Goal: Transaction & Acquisition: Register for event/course

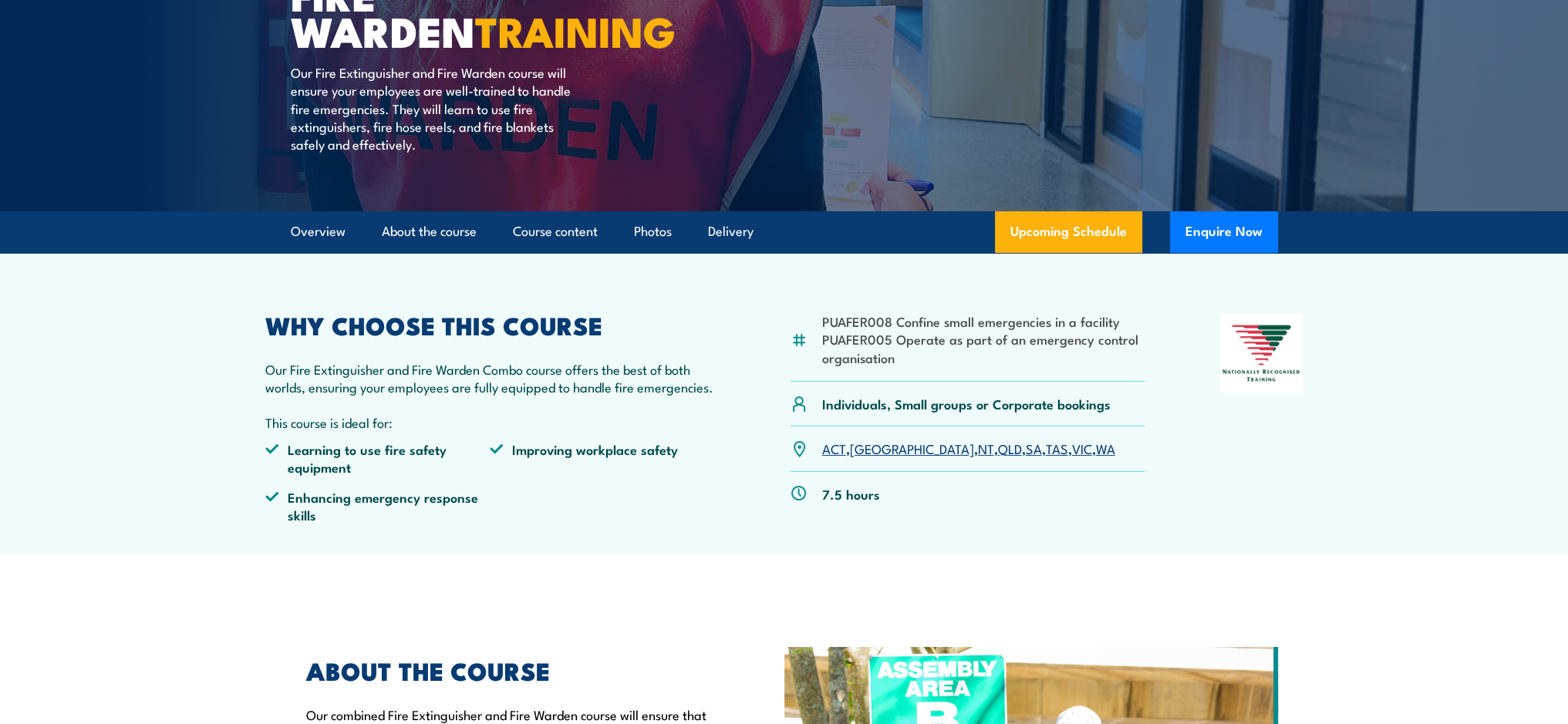
scroll to position [232, 0]
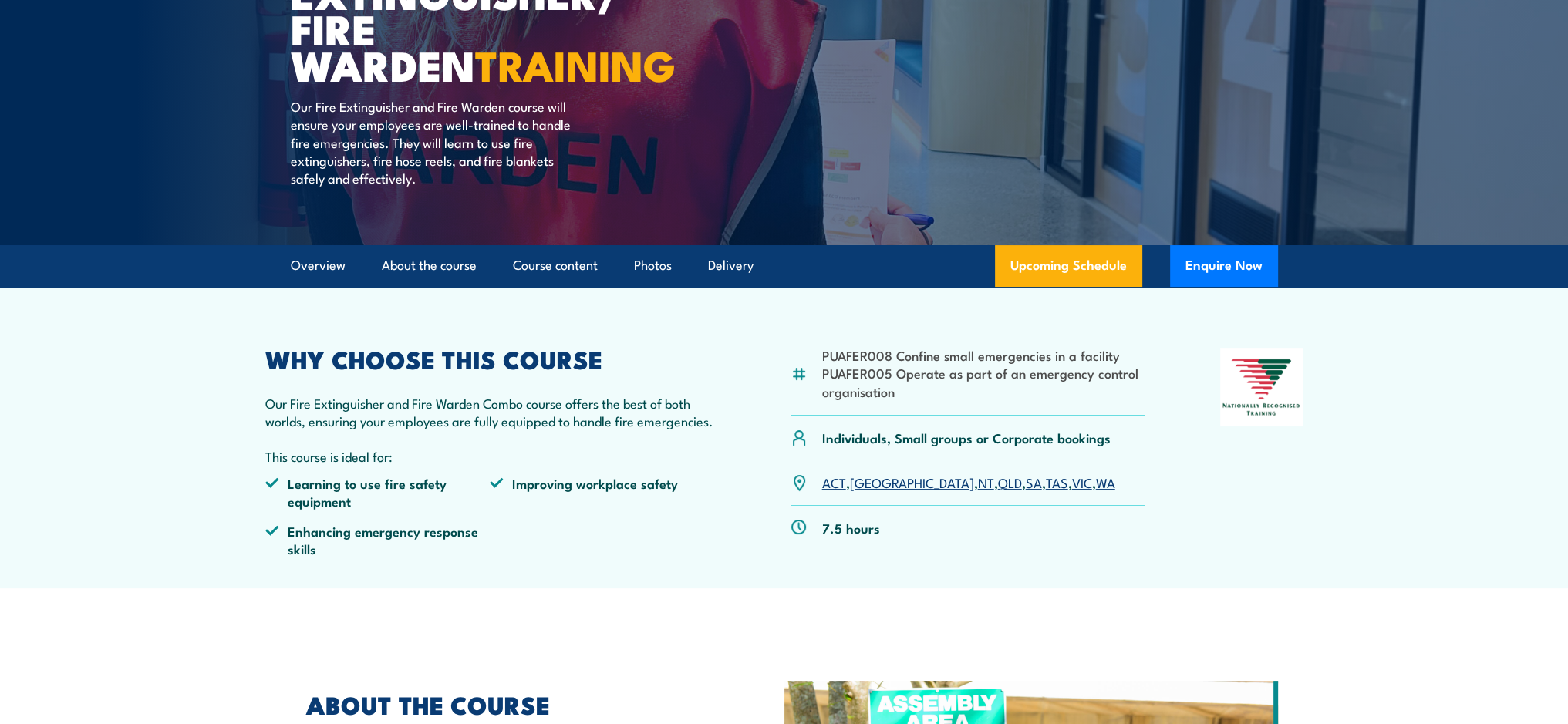
click at [977, 480] on link "NT" at bounding box center [985, 481] width 16 height 18
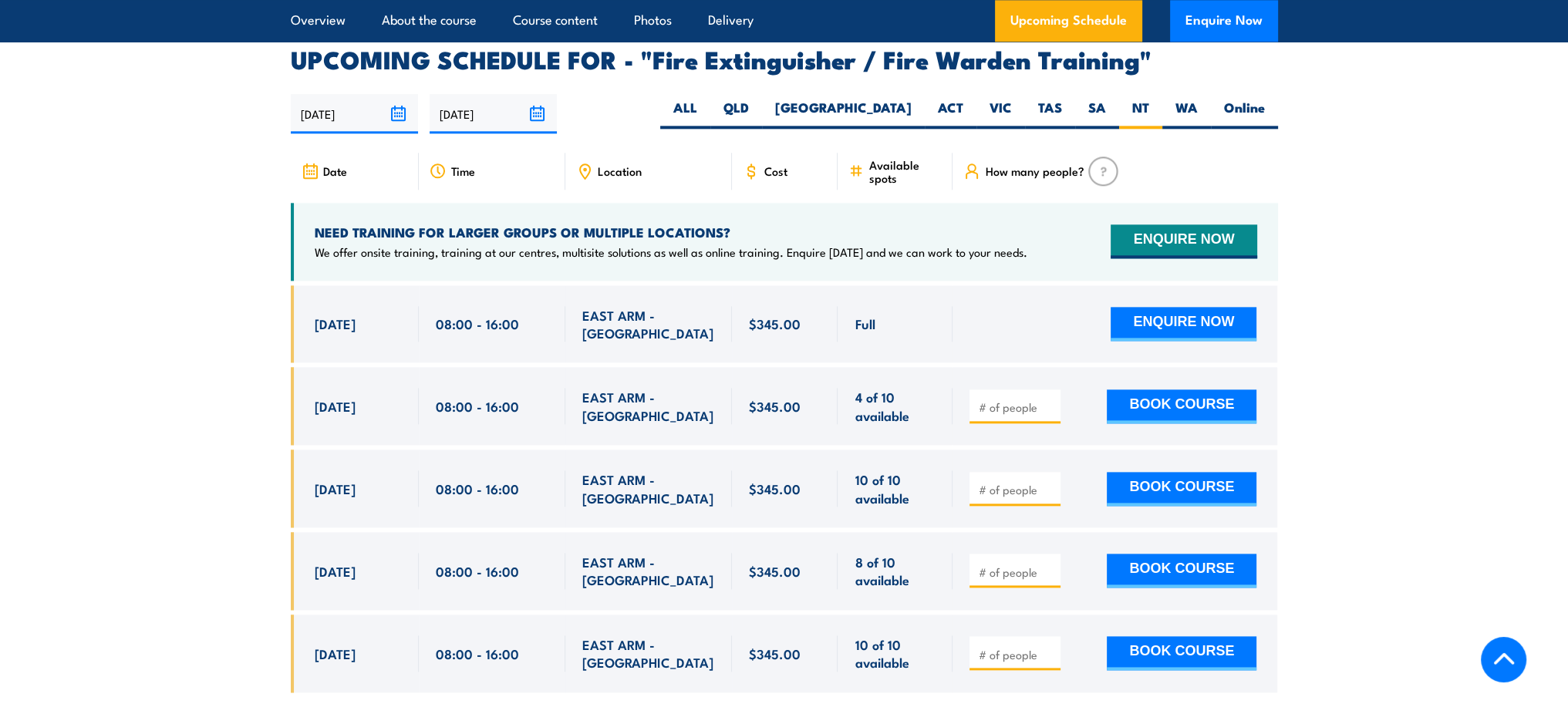
scroll to position [2530, 0]
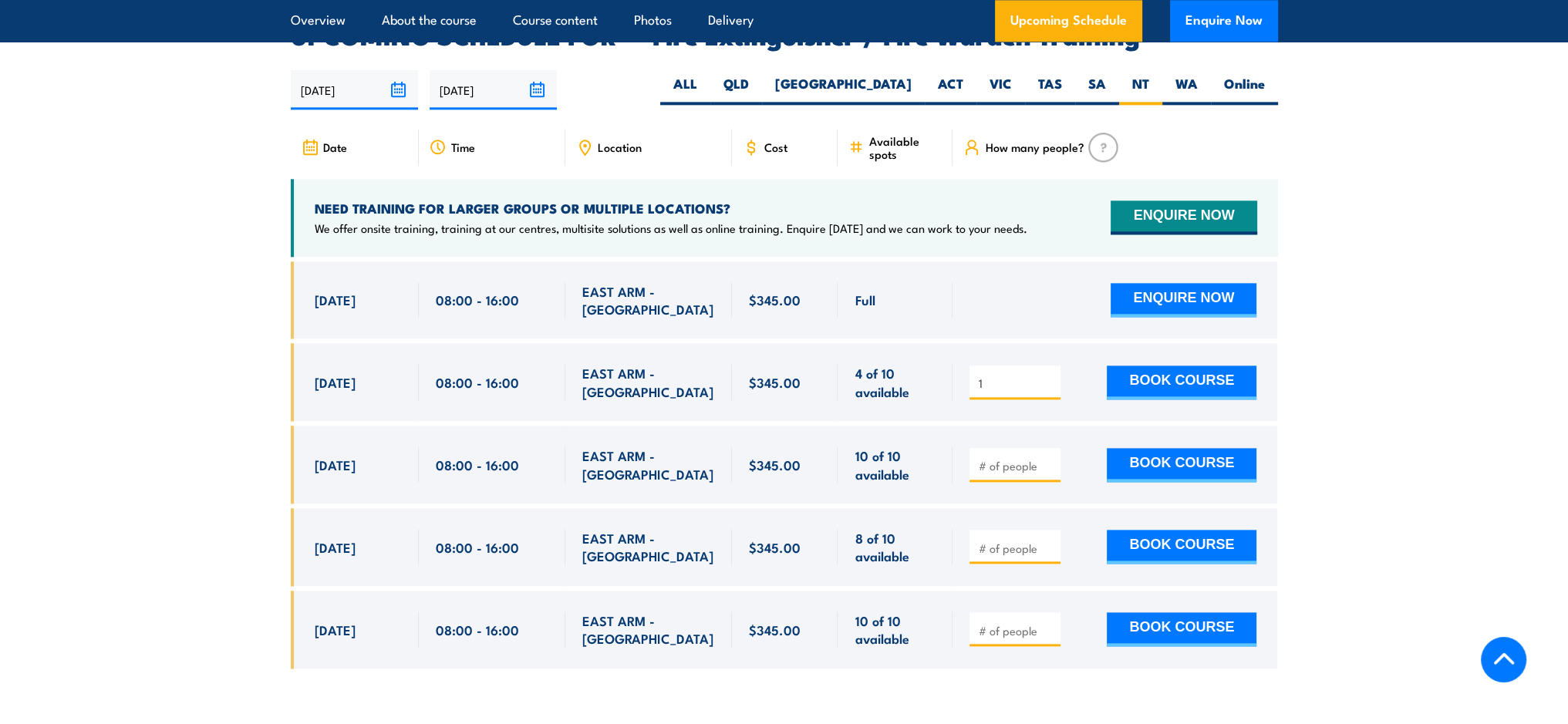
click at [1050, 375] on input "1" at bounding box center [1016, 383] width 77 height 16
type input "2"
click at [1050, 375] on input "2" at bounding box center [1016, 383] width 77 height 16
click at [1197, 365] on button "BOOK COURSE" at bounding box center [1181, 382] width 149 height 34
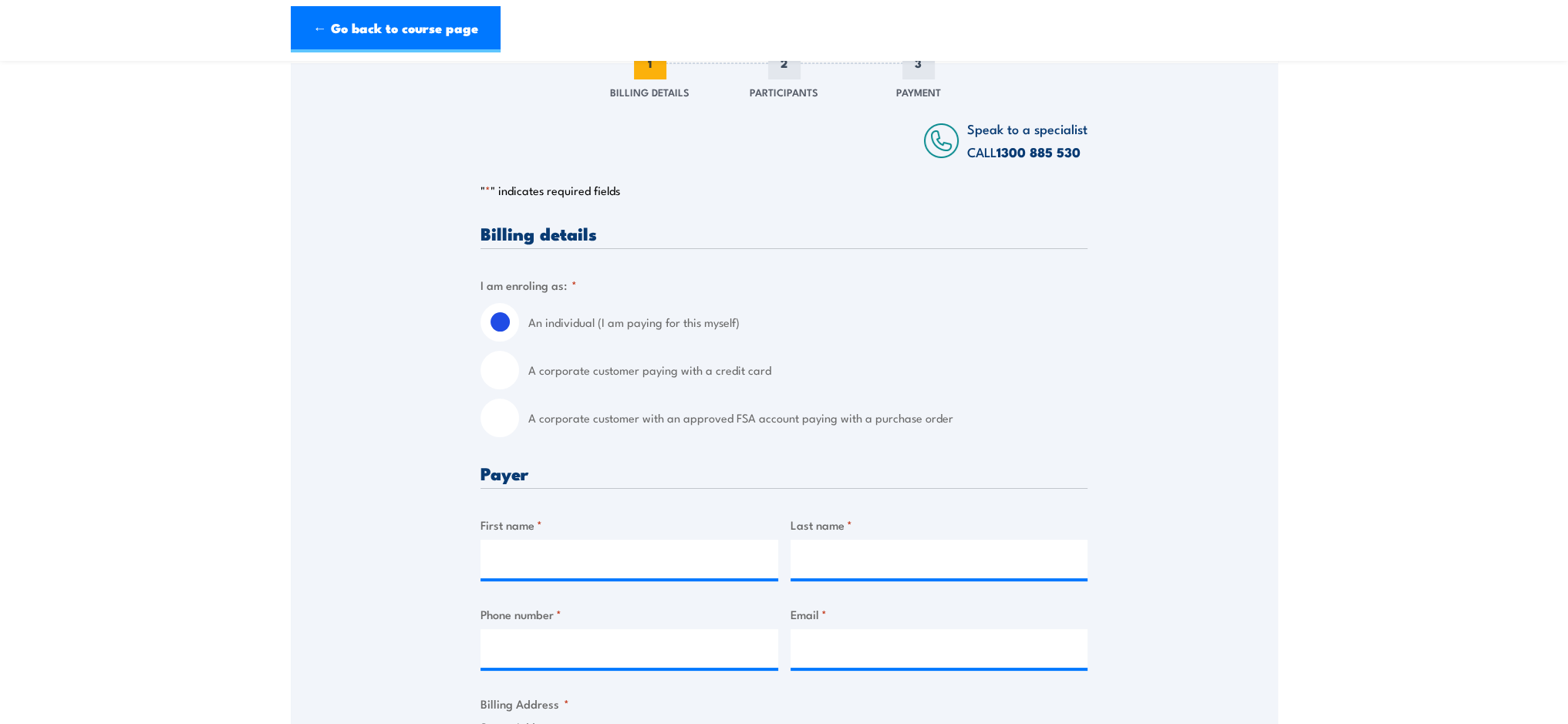
scroll to position [232, 0]
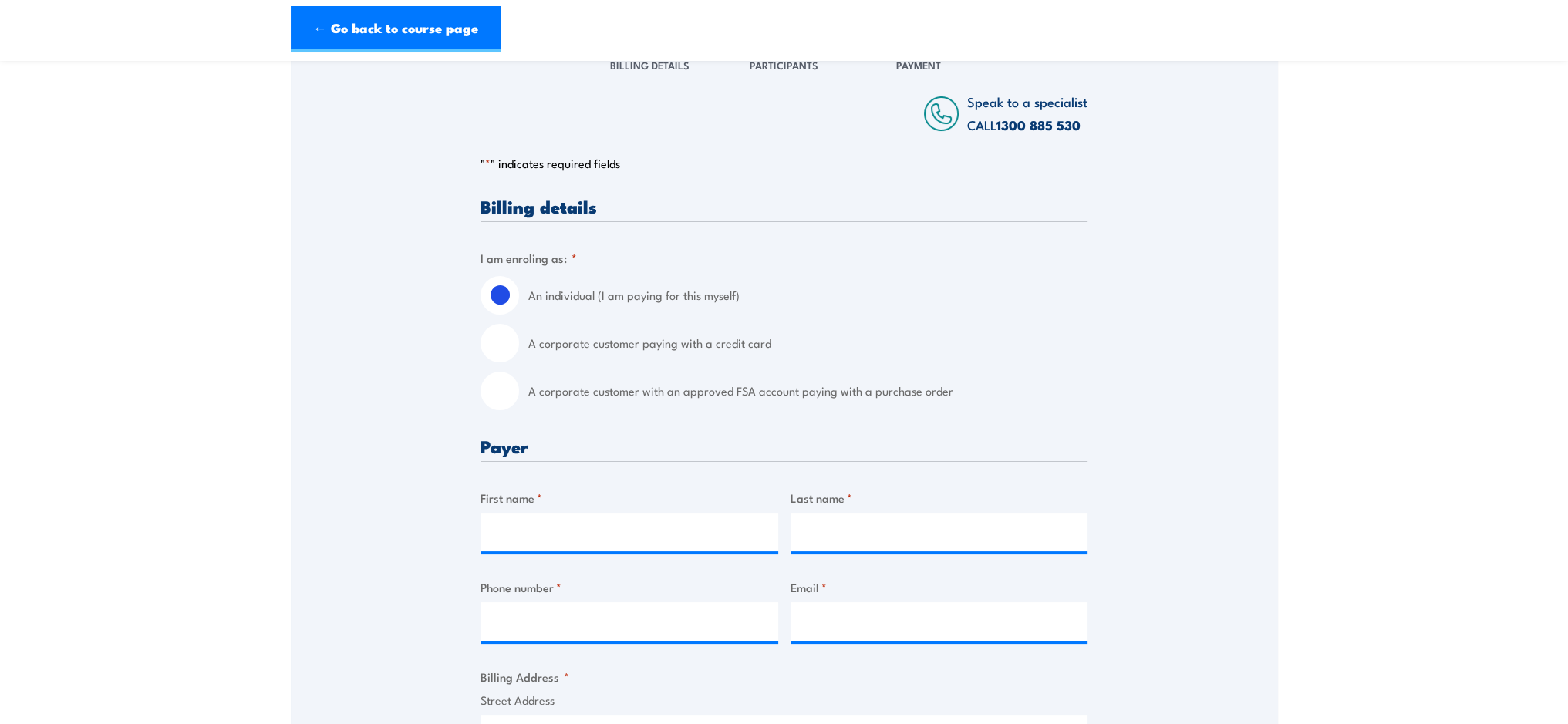
click at [494, 345] on input "A corporate customer paying with a credit card" at bounding box center [499, 343] width 38 height 38
radio input "true"
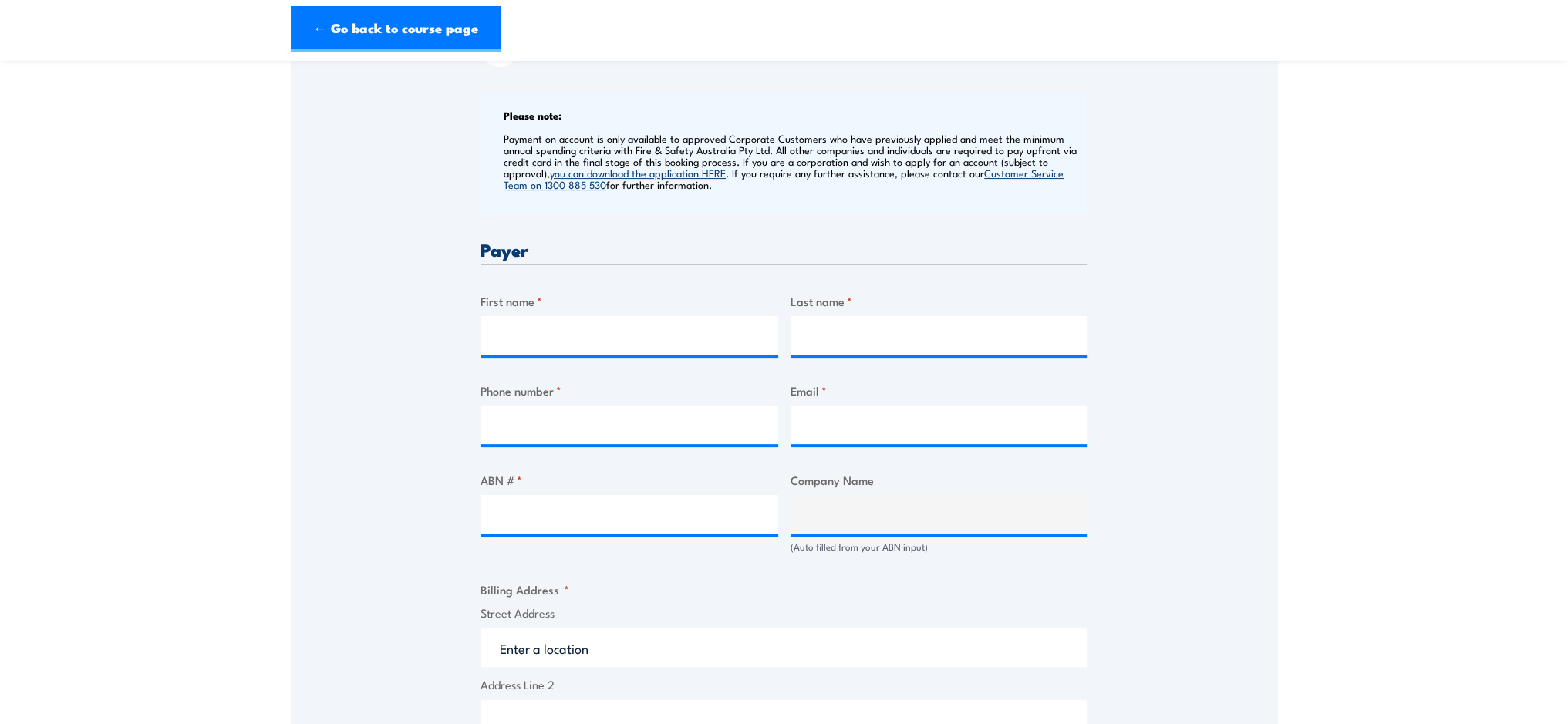
scroll to position [539, 0]
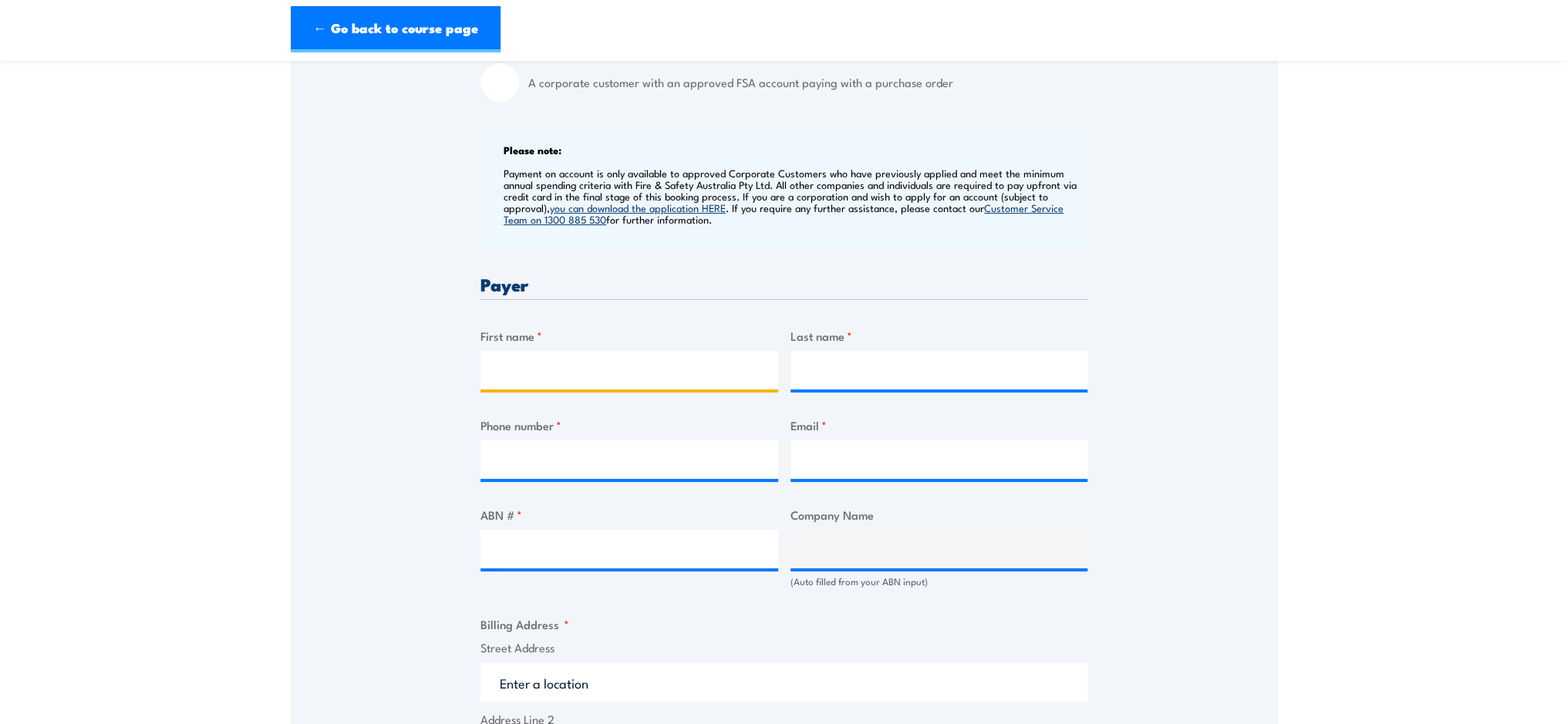
click at [561, 376] on input "First name *" at bounding box center [628, 370] width 298 height 38
type input "Jo"
drag, startPoint x: 835, startPoint y: 370, endPoint x: 858, endPoint y: 351, distance: 29.8
click at [851, 354] on input "Last name *" at bounding box center [939, 370] width 298 height 38
type input "Walker"
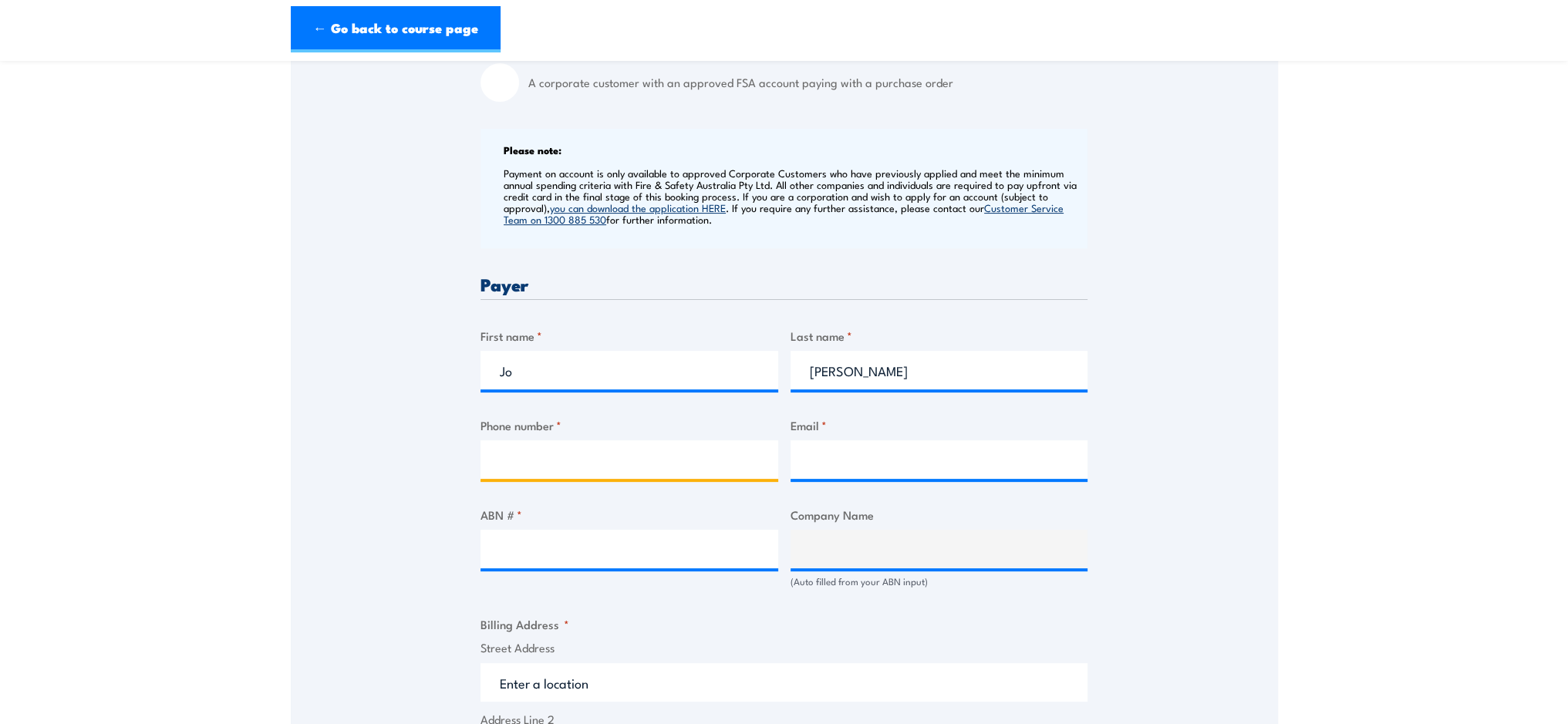
drag, startPoint x: 561, startPoint y: 466, endPoint x: 642, endPoint y: 434, distance: 87.1
click at [567, 459] on input "Phone number *" at bounding box center [628, 459] width 298 height 38
type input "0488668555"
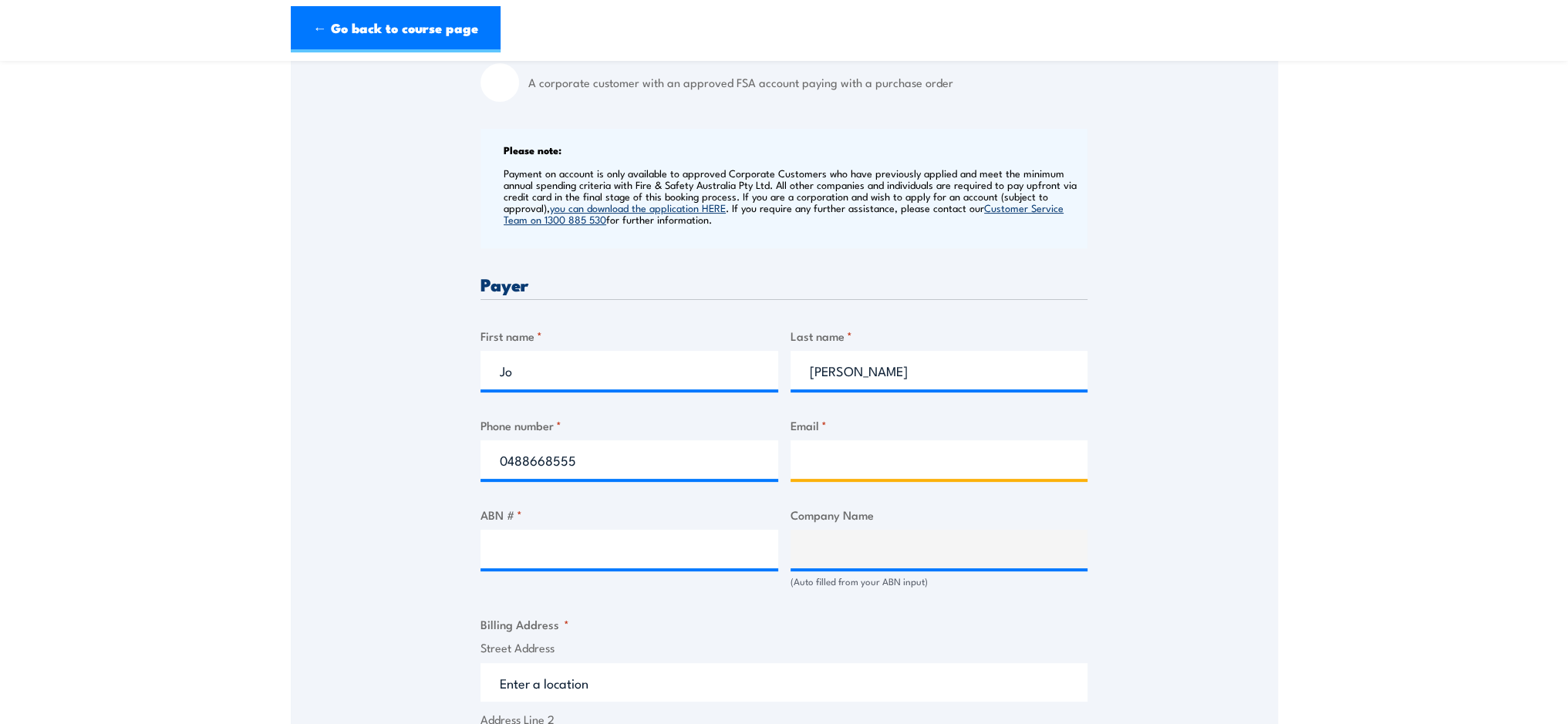
click at [880, 459] on input "Email *" at bounding box center [939, 459] width 298 height 38
type input "jo.walker@ironbark.org.au"
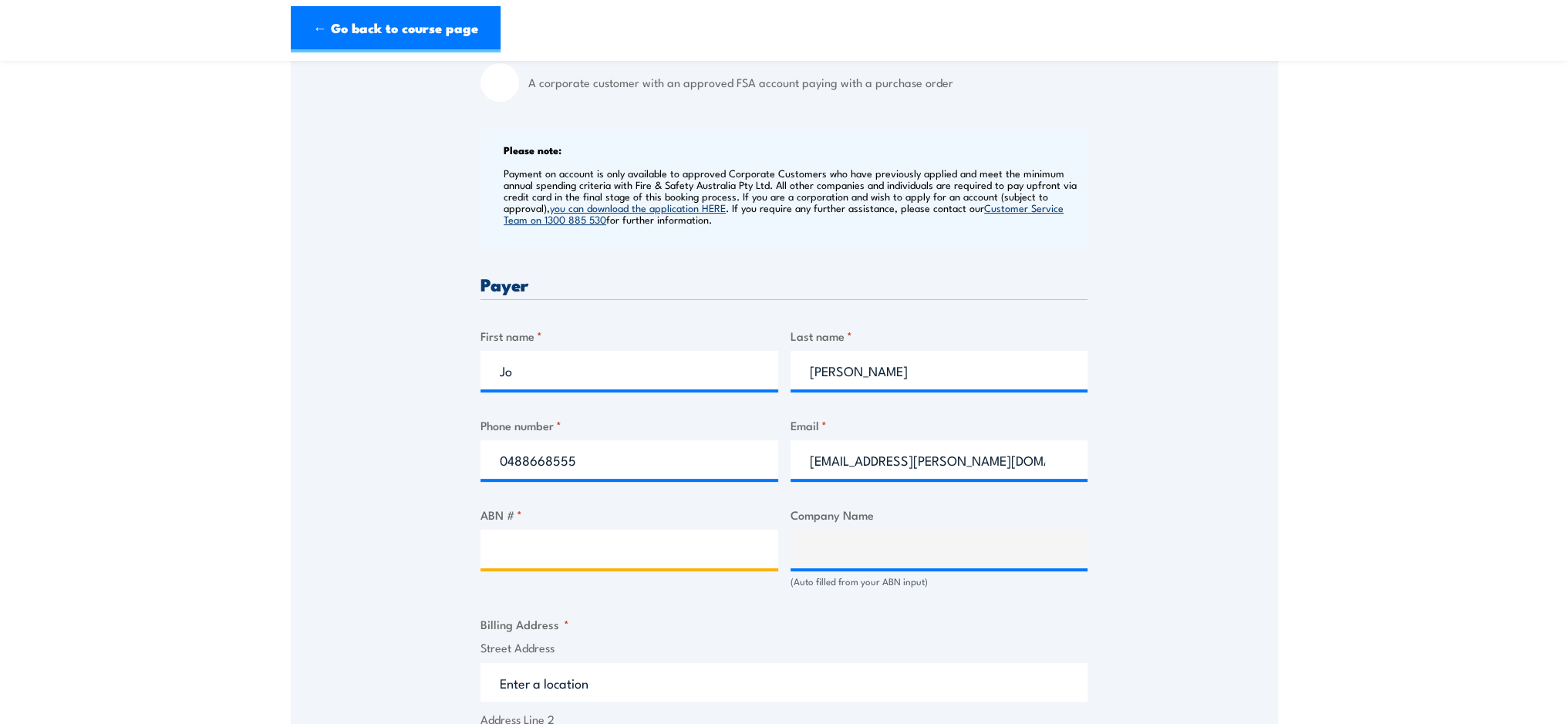
click at [535, 544] on input "ABN # *" at bounding box center [628, 548] width 298 height 38
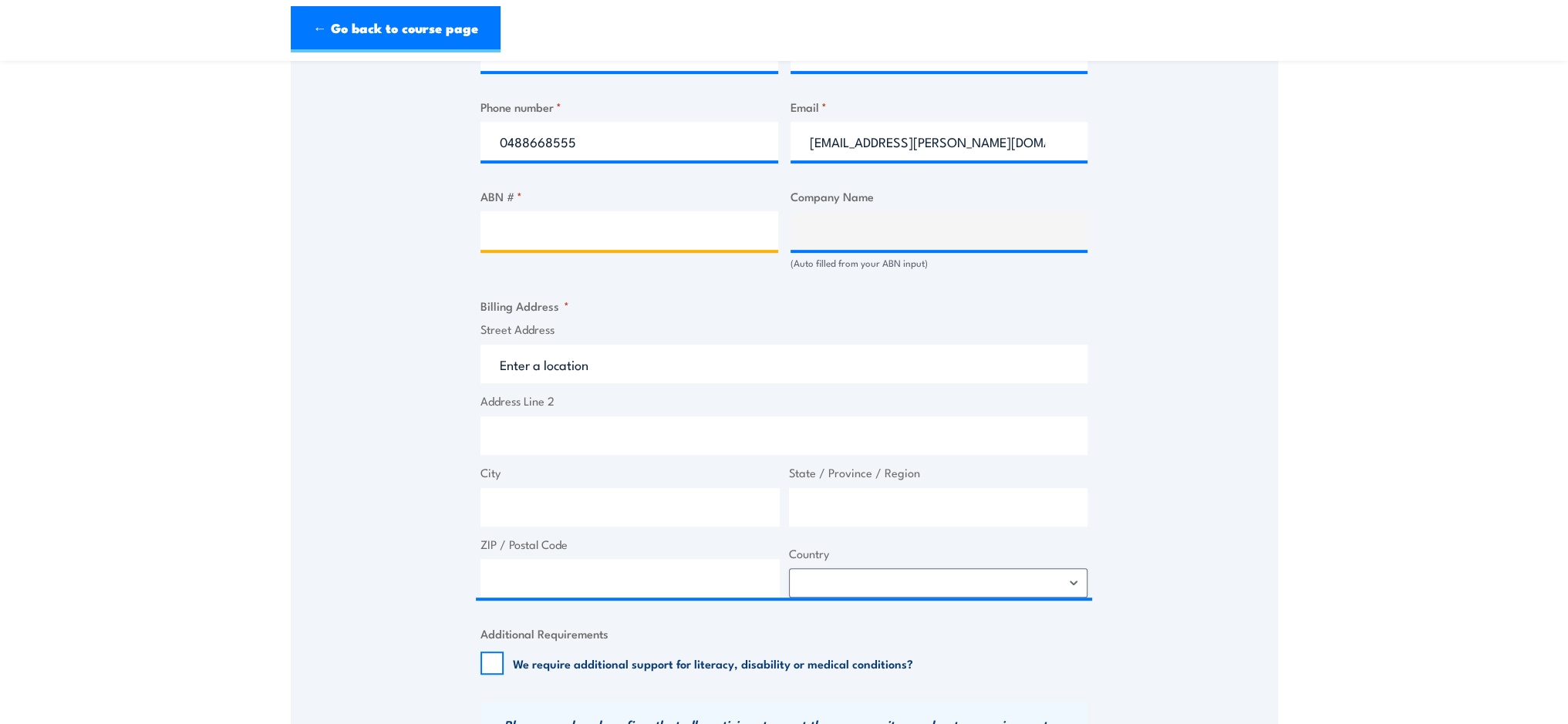
scroll to position [771, 0]
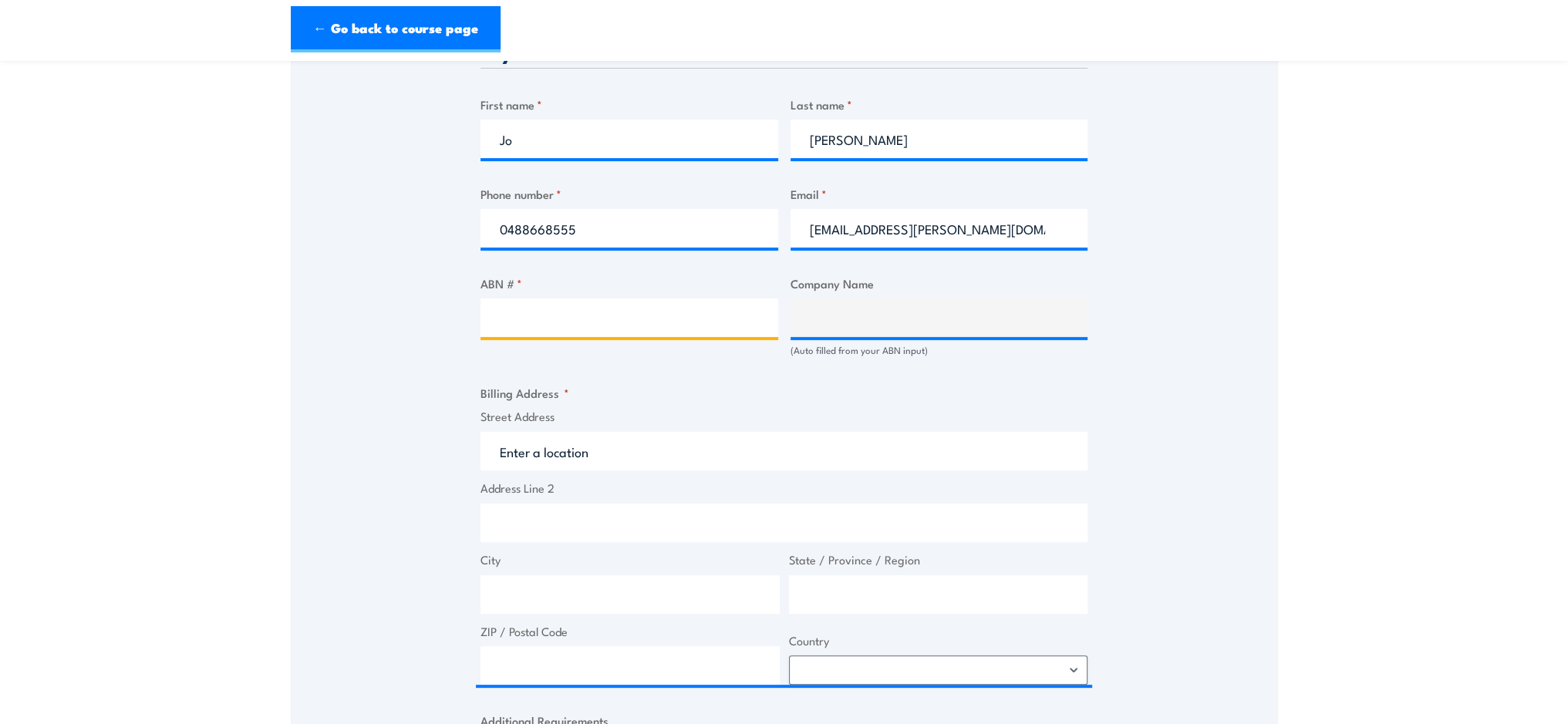
click at [524, 309] on input "ABN # *" at bounding box center [628, 318] width 298 height 38
click at [561, 310] on input "ABN # *" at bounding box center [628, 318] width 298 height 38
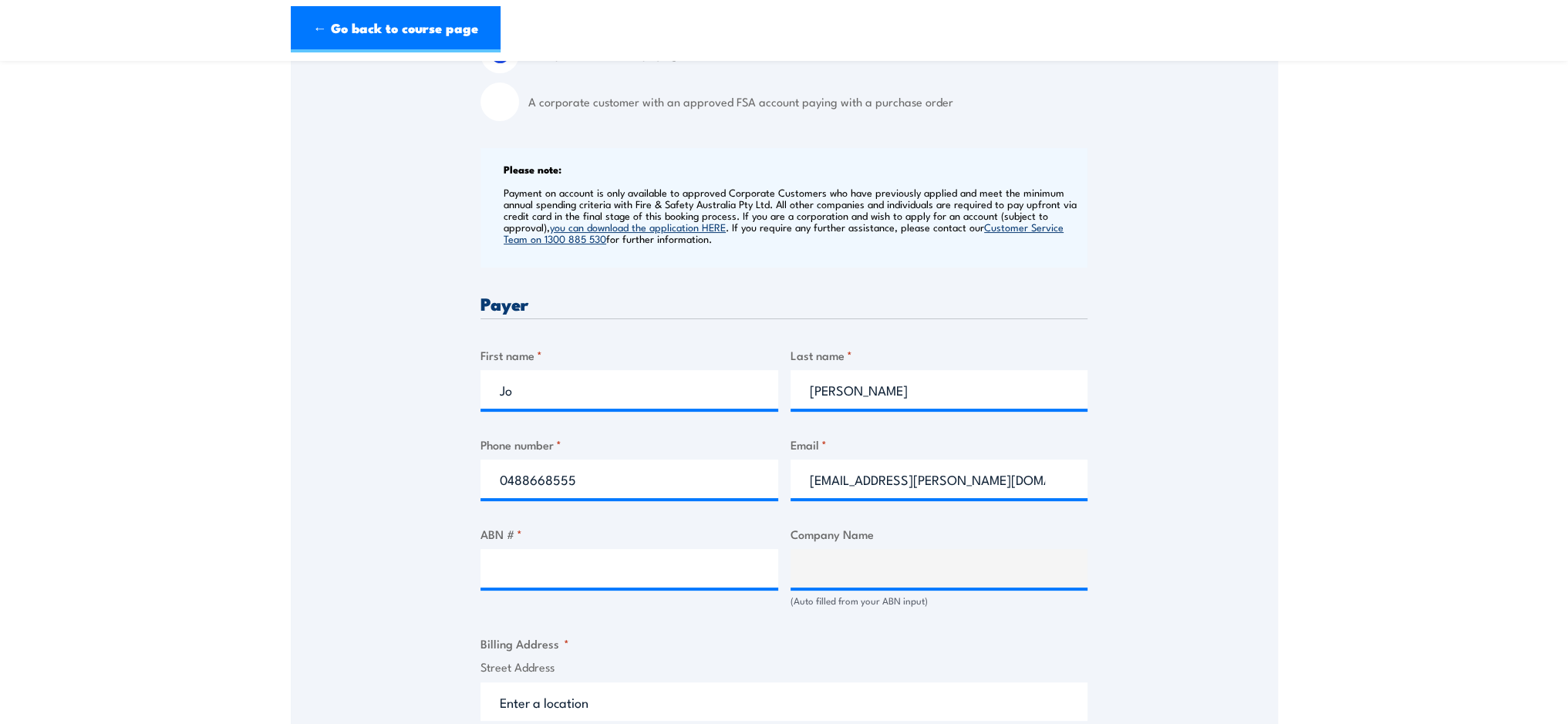
scroll to position [539, 0]
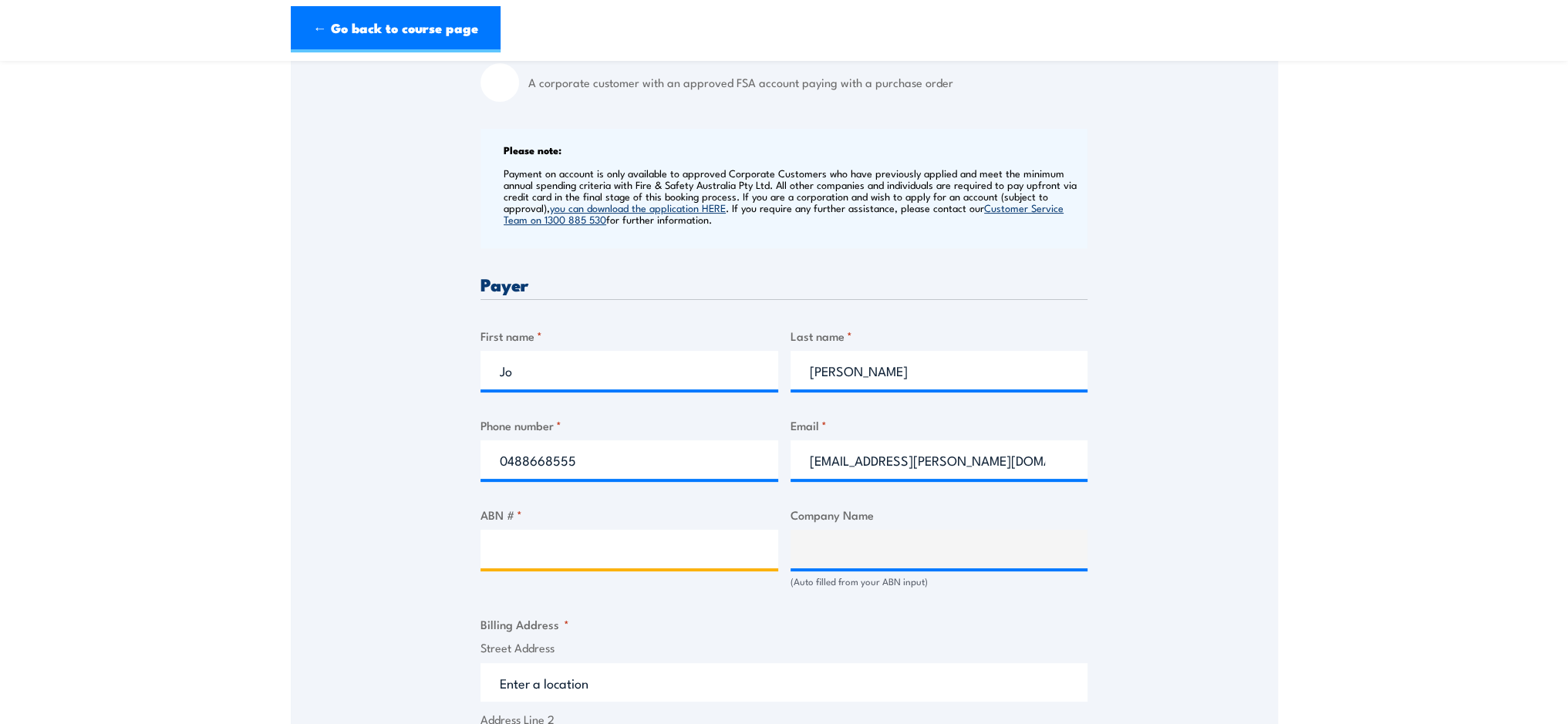
click at [631, 542] on input "ABN # *" at bounding box center [628, 548] width 298 height 38
type input "36934790547"
type input "IRONBARK ABORIGINAL CORPORATION"
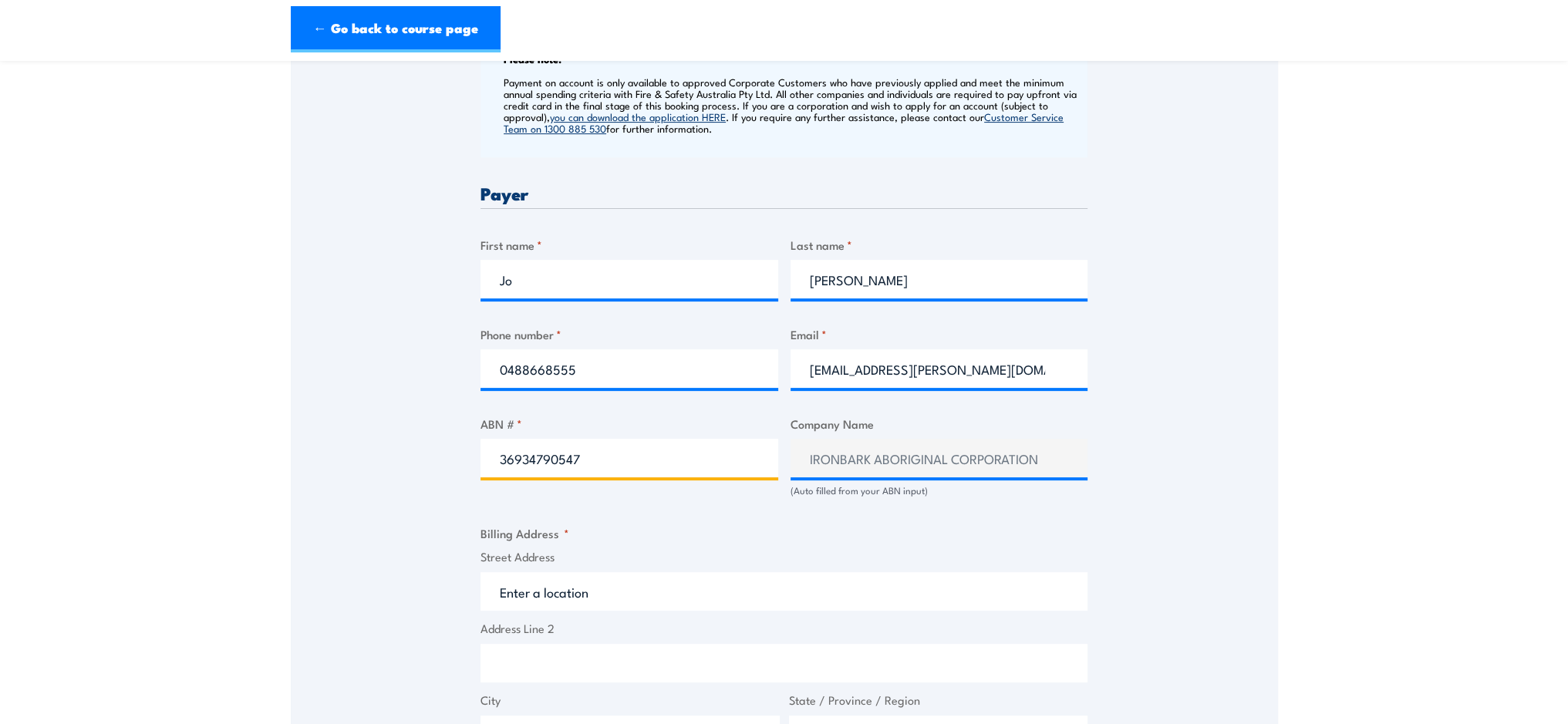
scroll to position [771, 0]
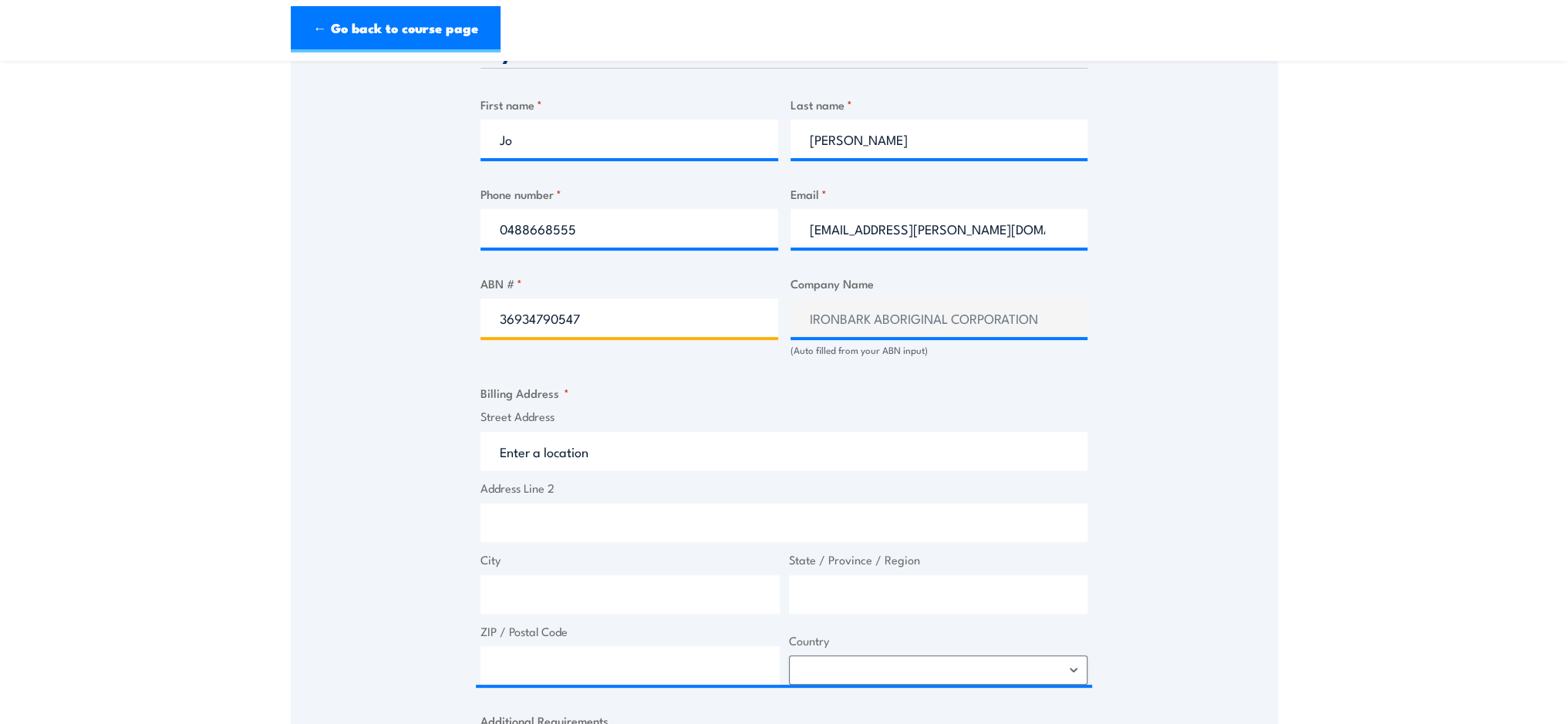
type input "36934790547"
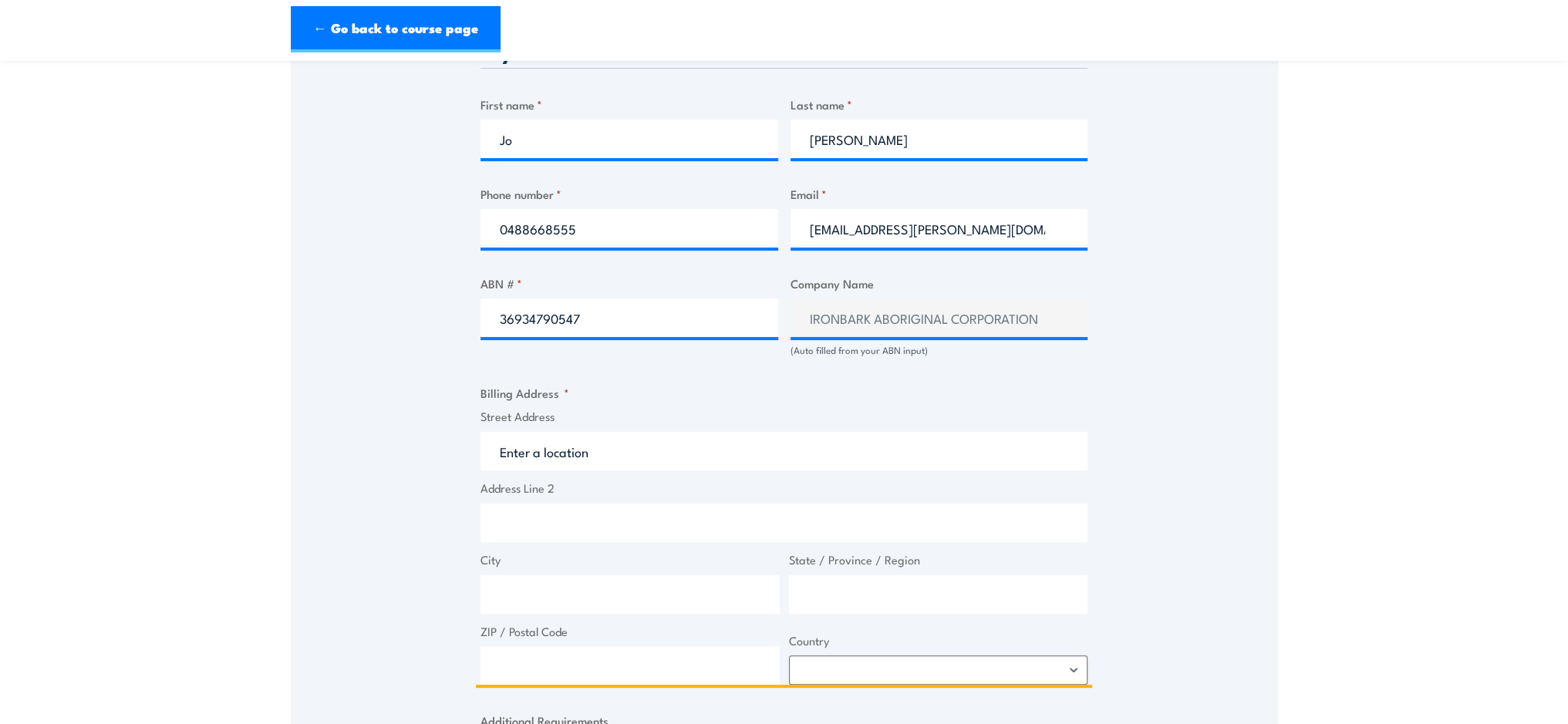
click at [616, 450] on input "Street Address" at bounding box center [783, 450] width 607 height 38
type input "PO Box 1467 Berrimah"
drag, startPoint x: 638, startPoint y: 599, endPoint x: 652, endPoint y: 589, distance: 17.2
click at [648, 591] on input "City" at bounding box center [629, 594] width 299 height 38
type input "B"
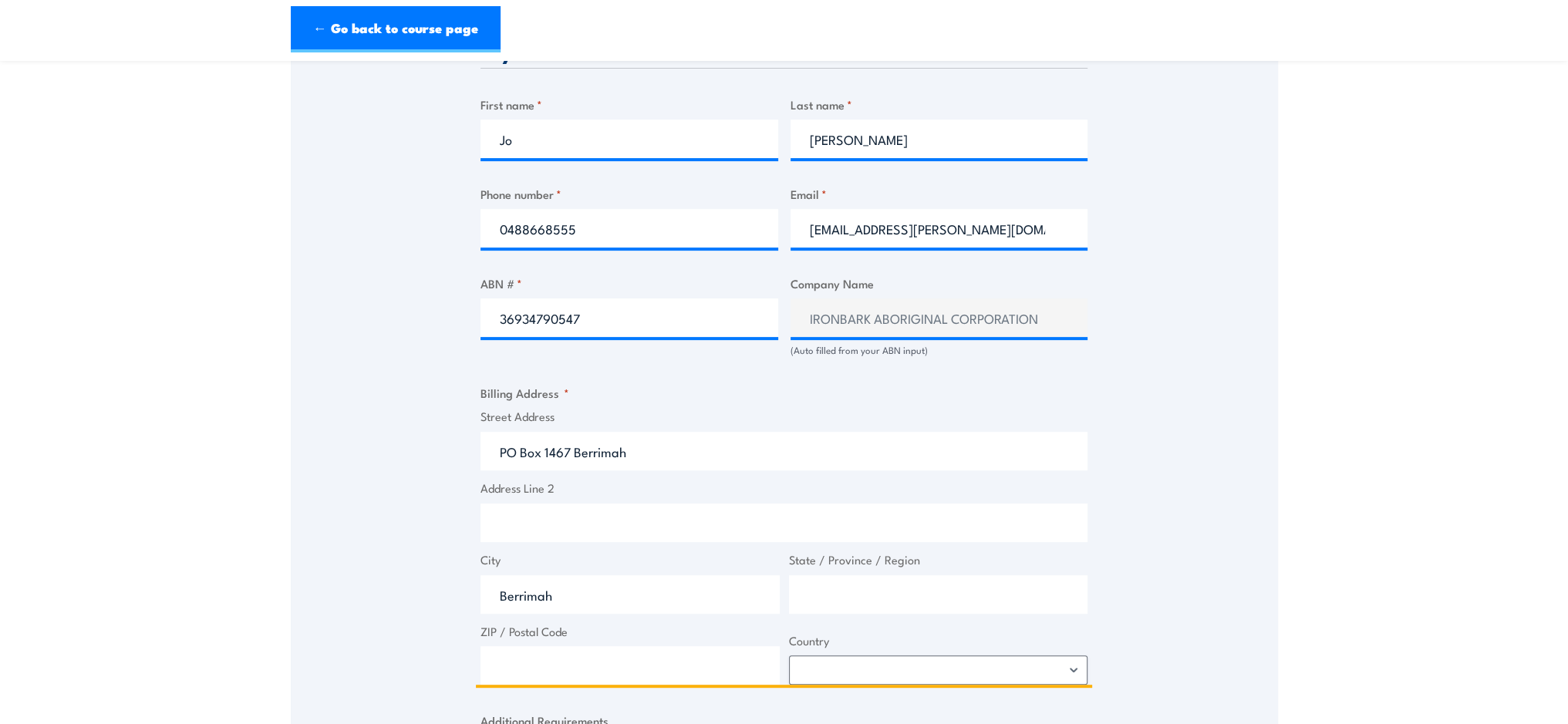
type input "Berrimah"
click at [891, 598] on input "State / Province / Region" at bounding box center [938, 594] width 299 height 38
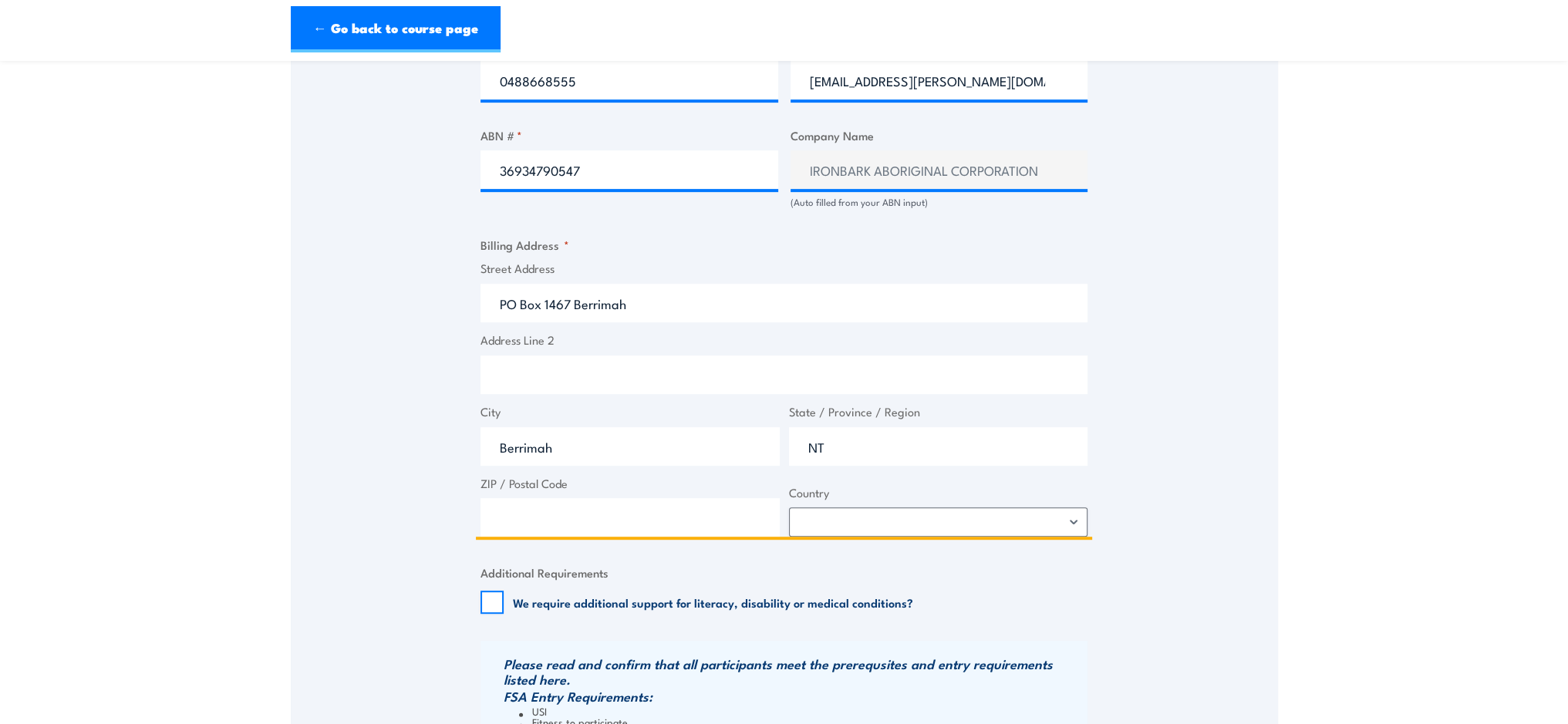
scroll to position [1001, 0]
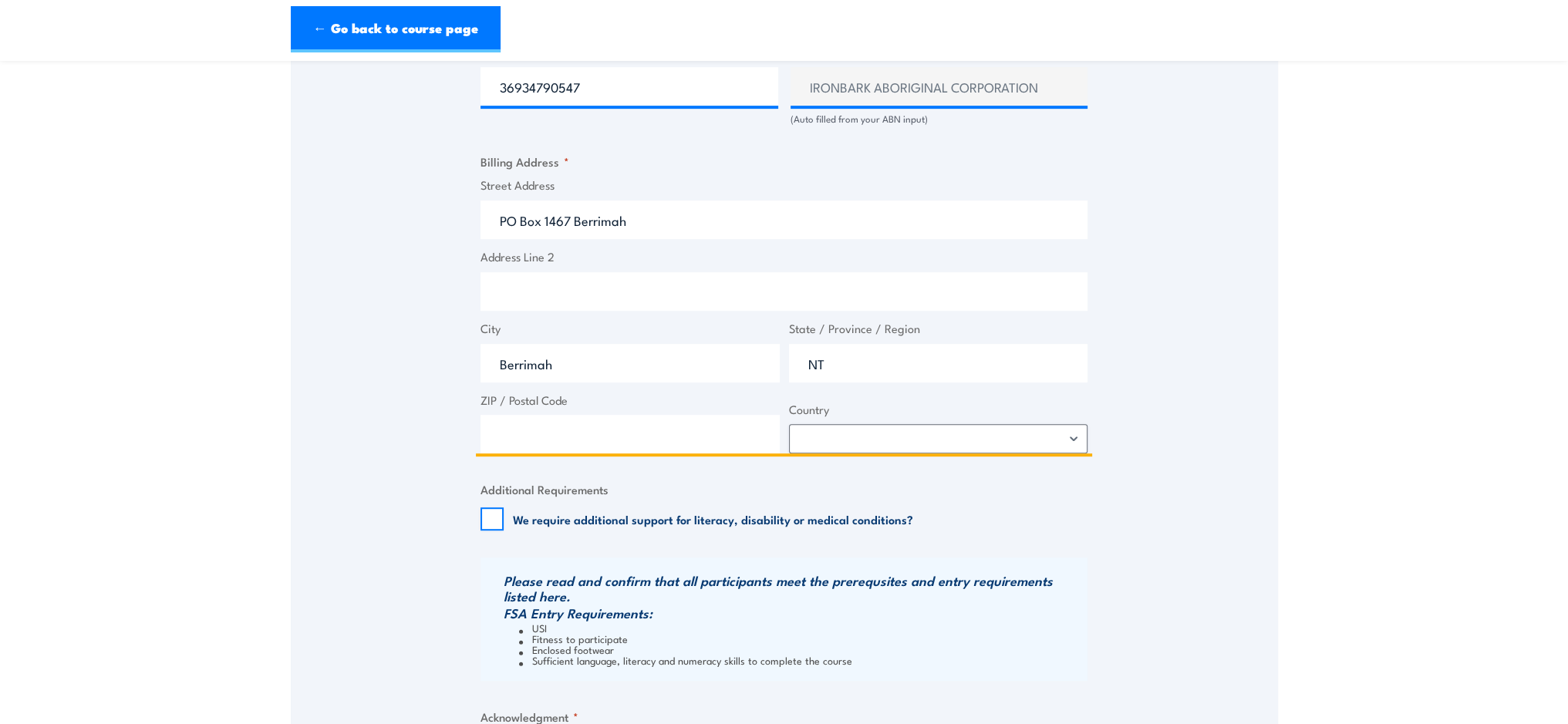
type input "NT"
click at [567, 432] on input "ZIP / Postal Code" at bounding box center [629, 434] width 299 height 38
type input "0828"
click at [1073, 446] on select "Afghanistan Albania Algeria American Samoa Andorra Angola Anguilla Antarctica A…" at bounding box center [938, 438] width 299 height 29
select select "Australia"
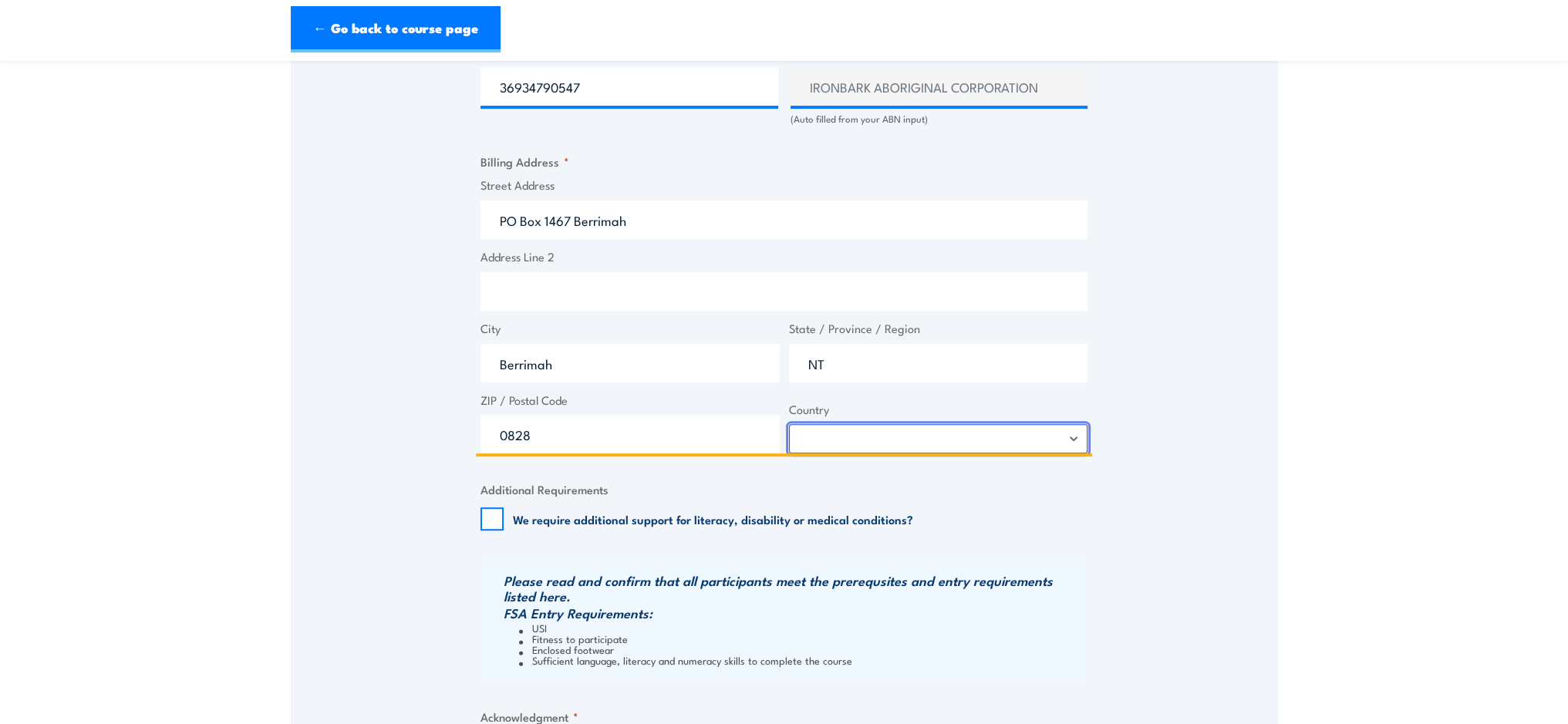
click at [789, 424] on select "Afghanistan Albania Algeria American Samoa Andorra Angola Anguilla Antarctica A…" at bounding box center [938, 438] width 299 height 29
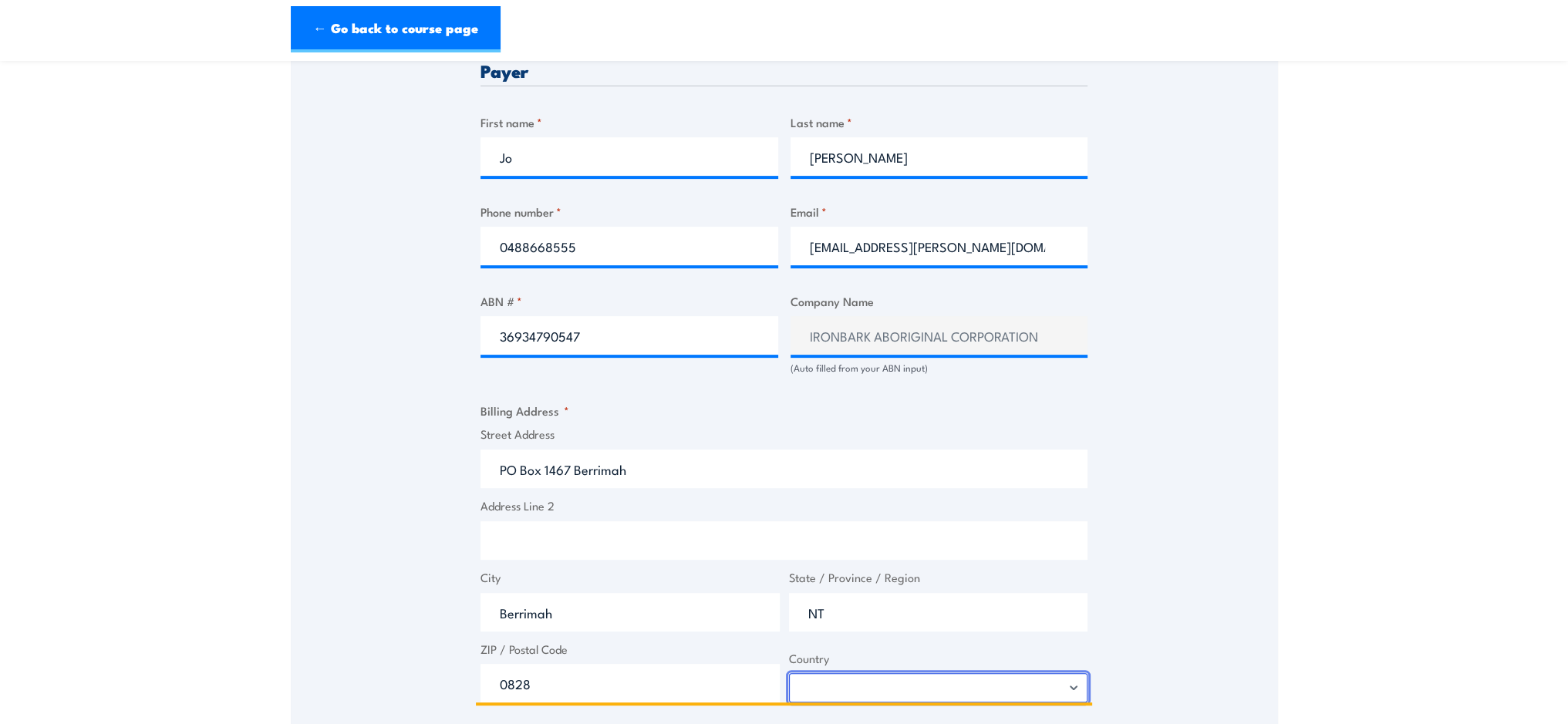
scroll to position [694, 0]
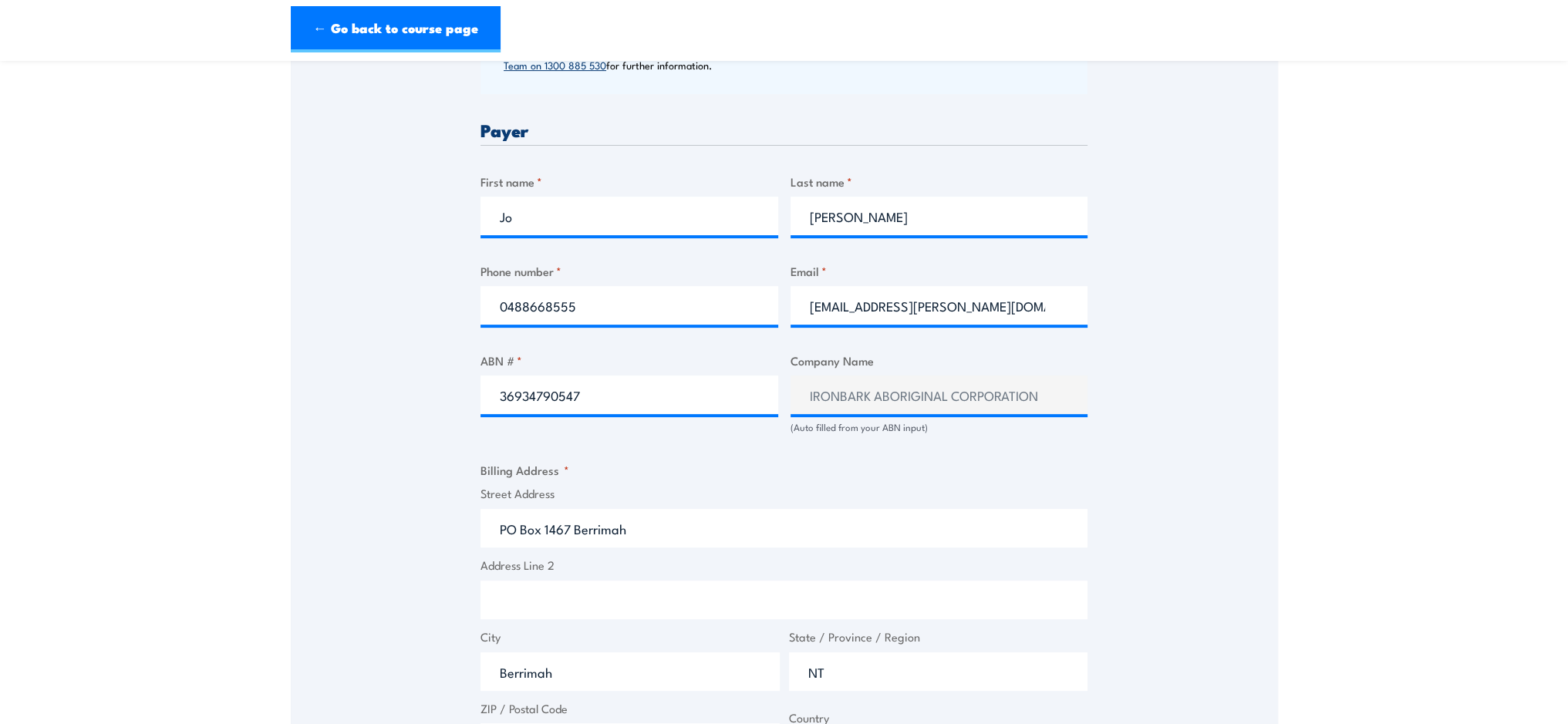
click at [638, 529] on input "PO Box 1467 Berrimah" at bounding box center [783, 528] width 607 height 38
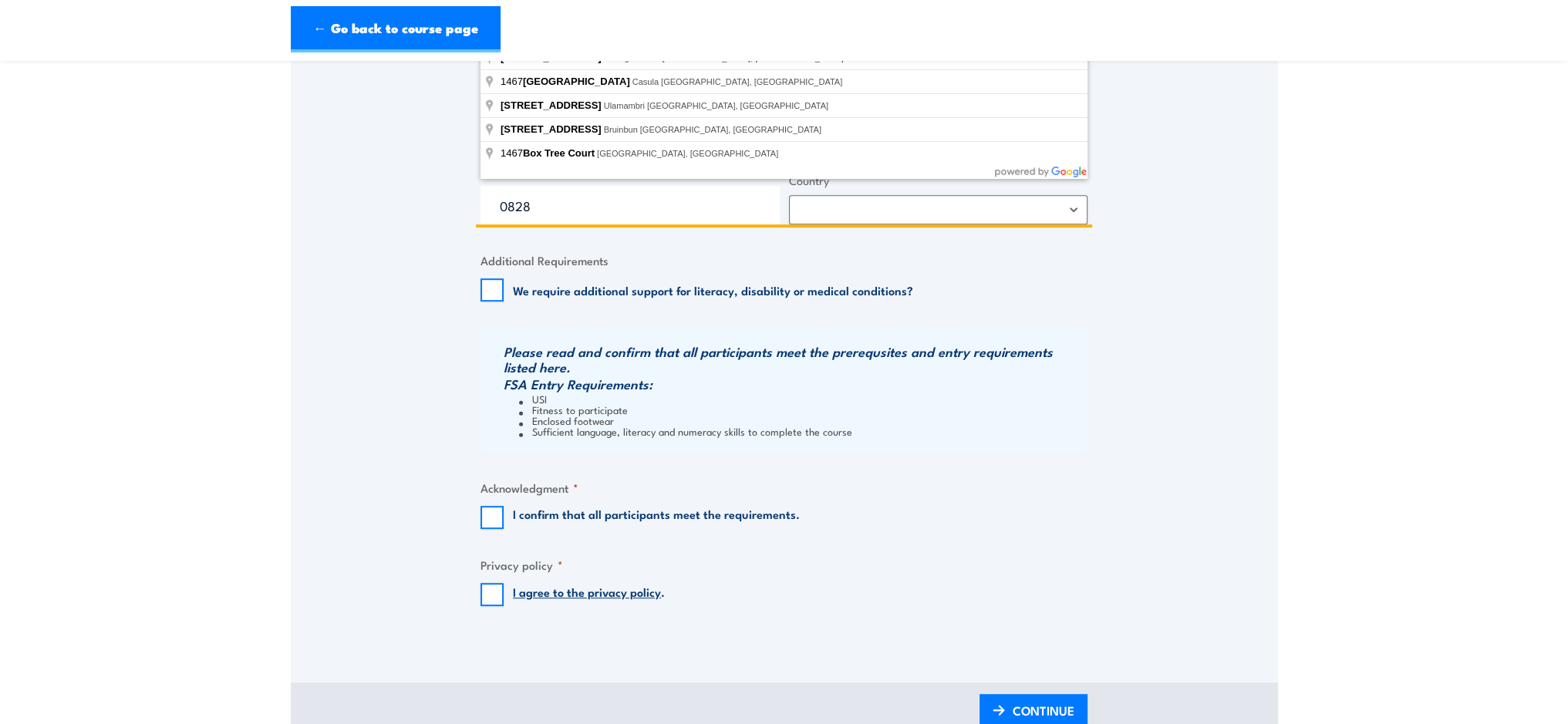
scroll to position [1233, 0]
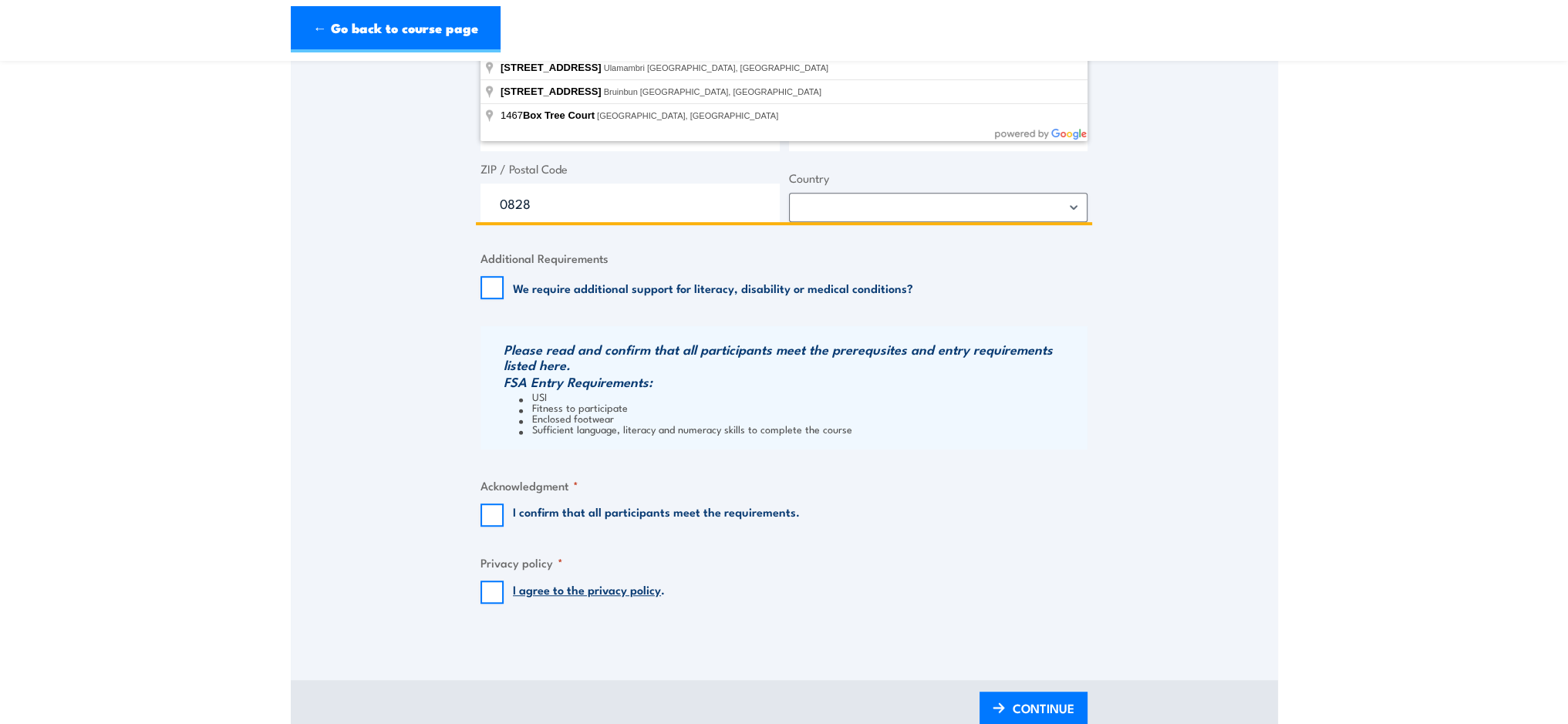
type input "PO Box 1467"
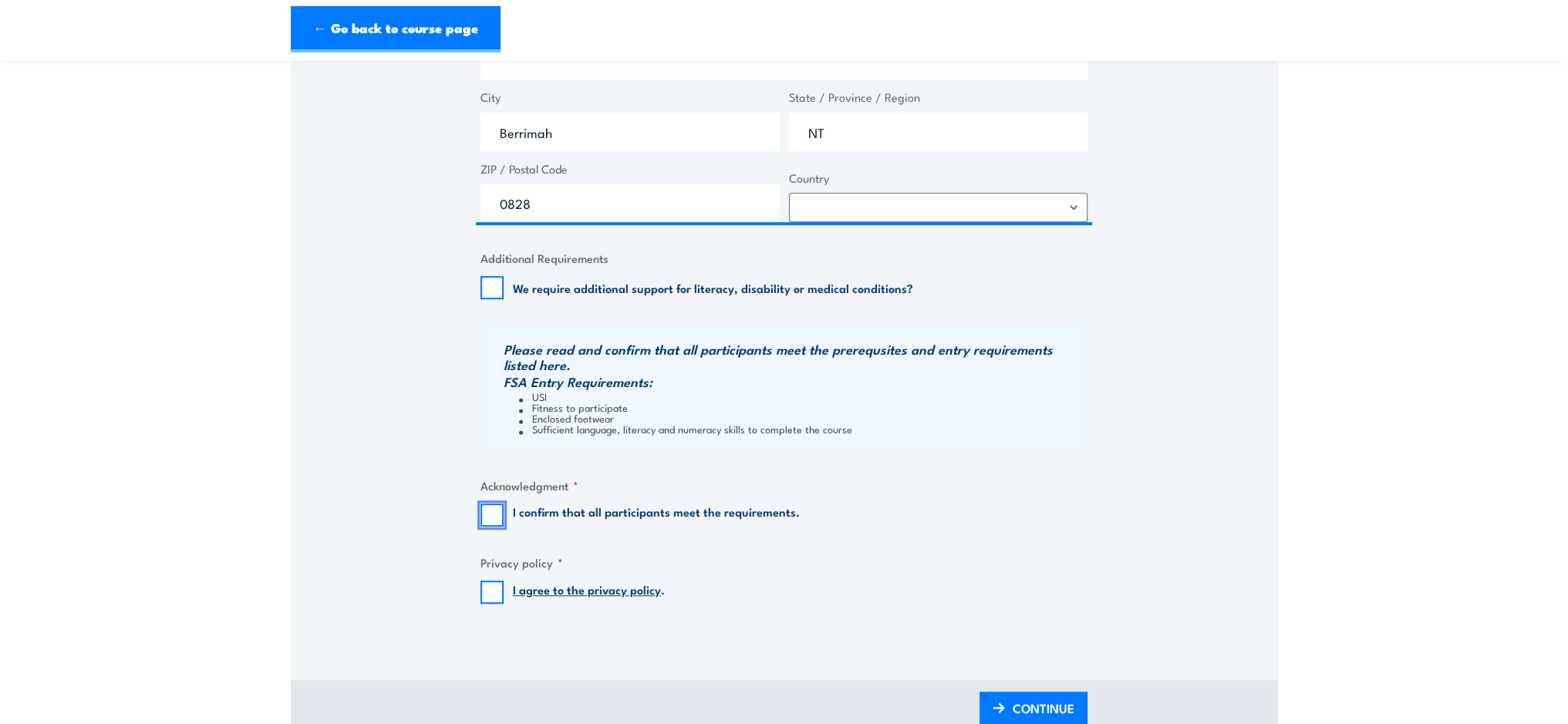
click at [488, 516] on input "I confirm that all participants meet the requirements." at bounding box center [491, 514] width 23 height 23
checkbox input "true"
drag, startPoint x: 487, startPoint y: 591, endPoint x: 591, endPoint y: 591, distance: 104.0
click at [487, 591] on input "I agree to the privacy policy ." at bounding box center [491, 591] width 23 height 23
checkbox input "true"
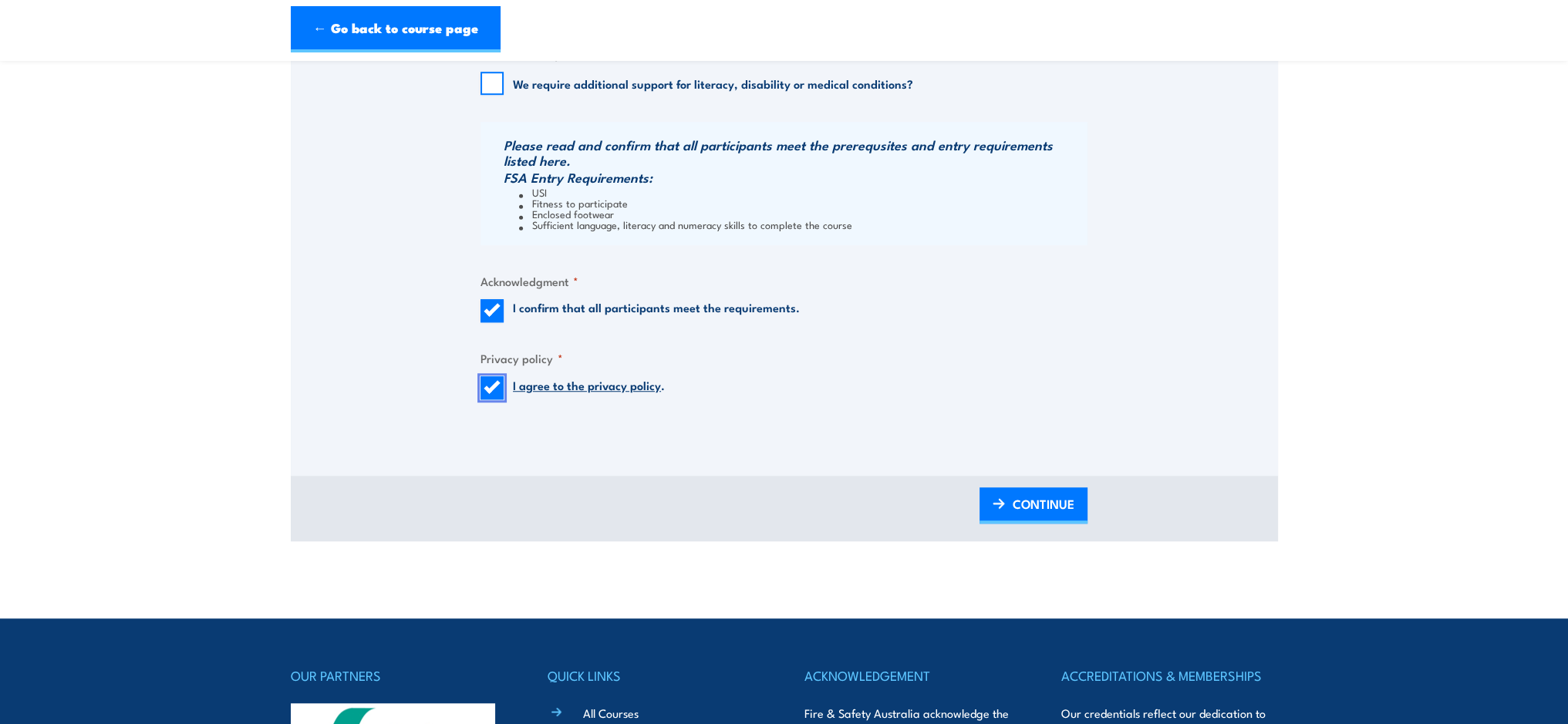
scroll to position [1464, 0]
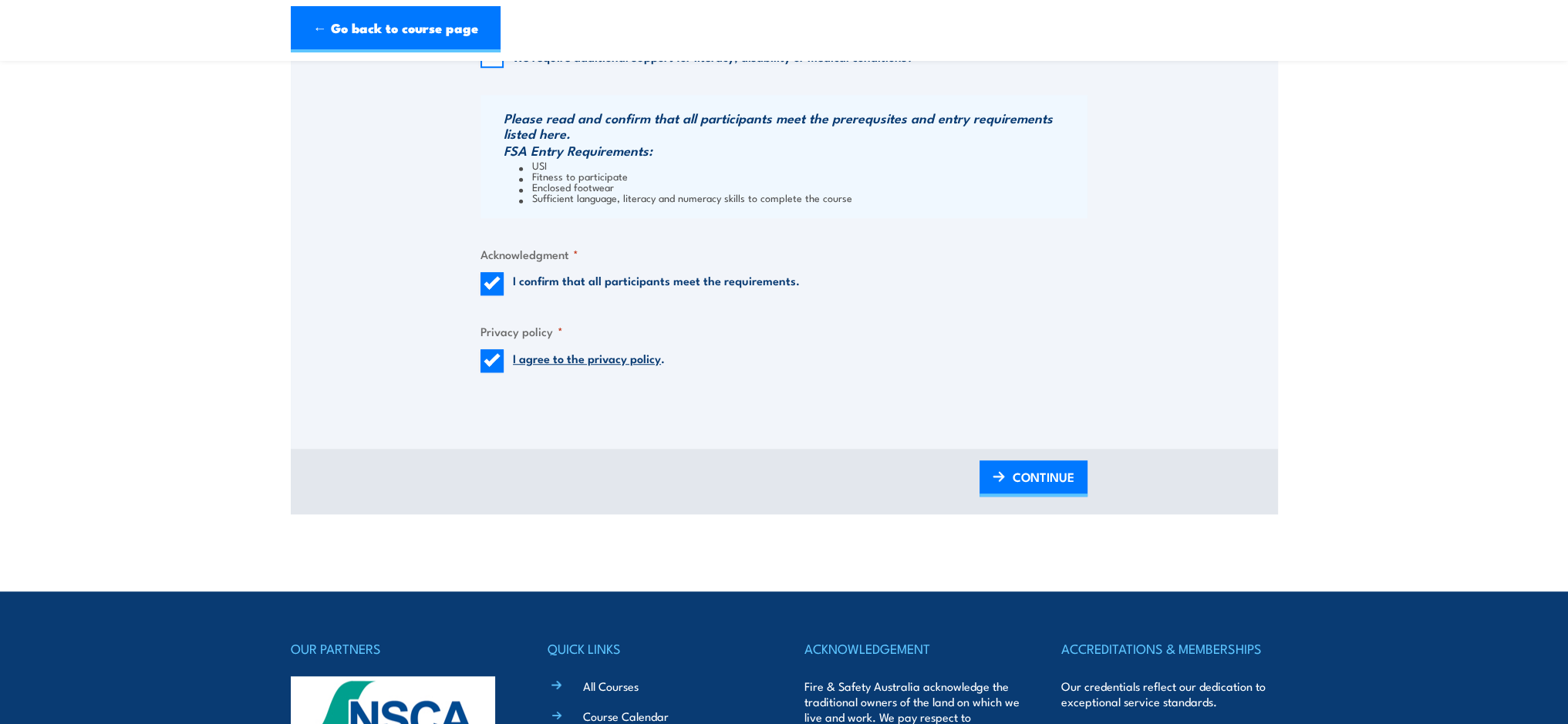
click at [1038, 479] on span "CONTINUE" at bounding box center [1042, 476] width 61 height 41
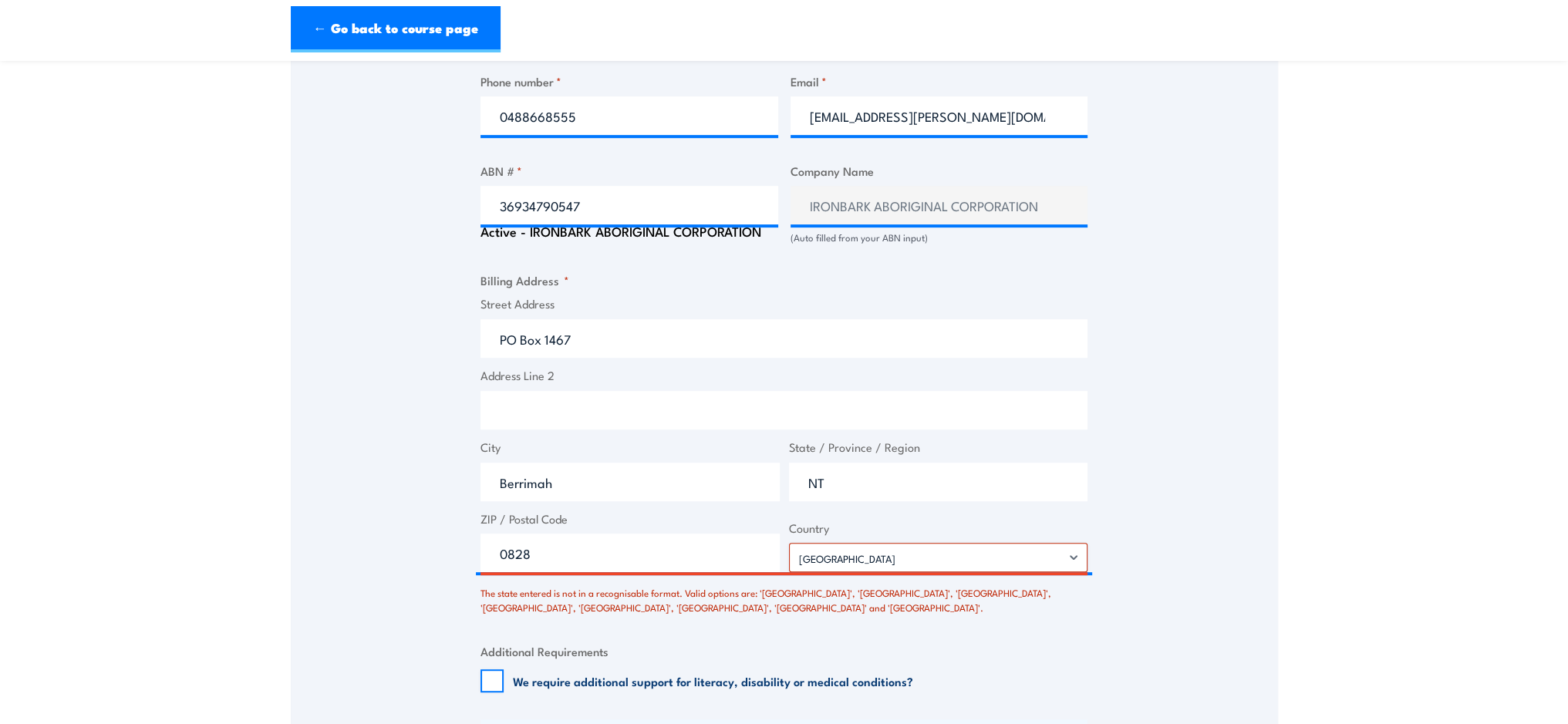
scroll to position [967, 0]
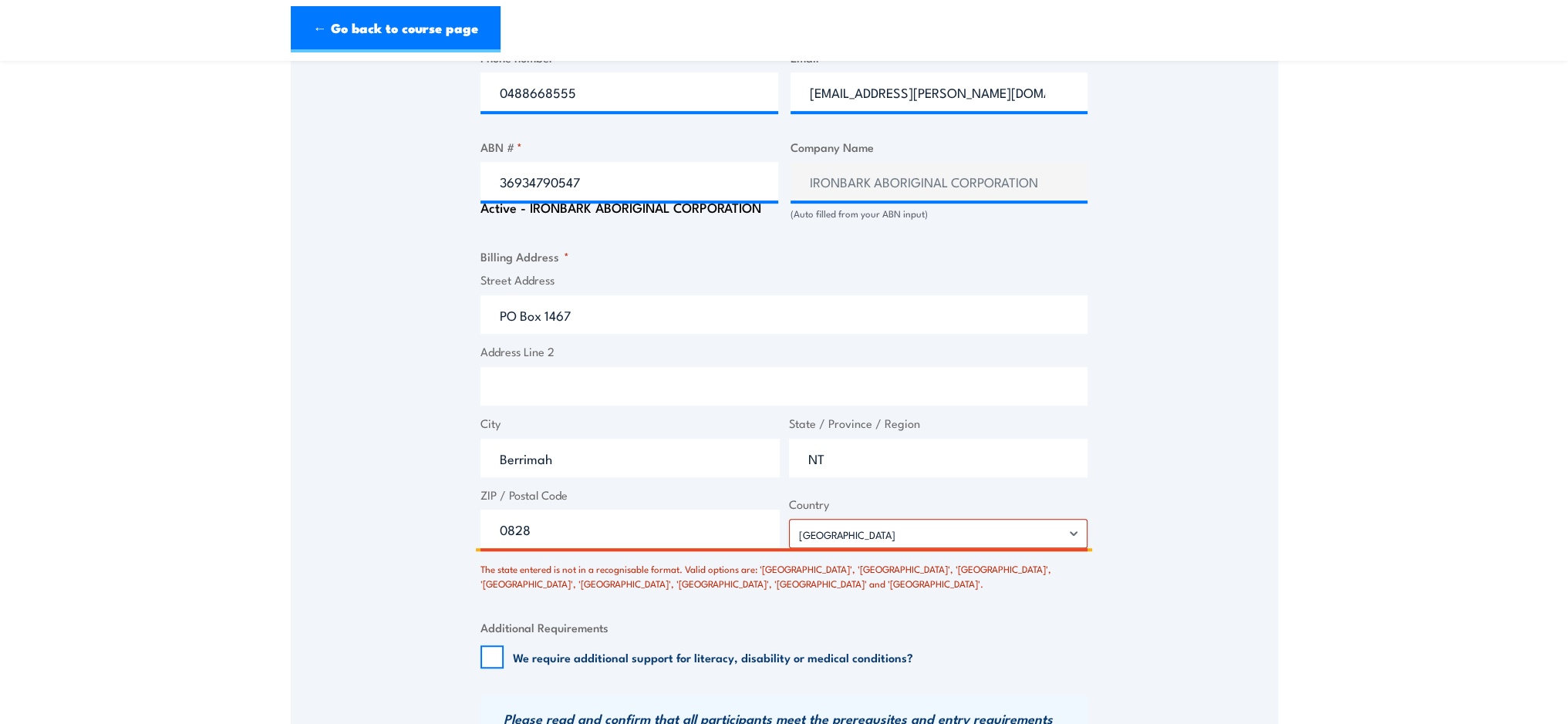
click at [850, 468] on input "NT" at bounding box center [938, 458] width 299 height 38
type input "N"
type input "Northern Territory"
click at [1174, 495] on div "Speak to a specialist CALL 1300 885 530 CALL 1300 885 530 There was a problem w…" at bounding box center [784, 153] width 987 height 1704
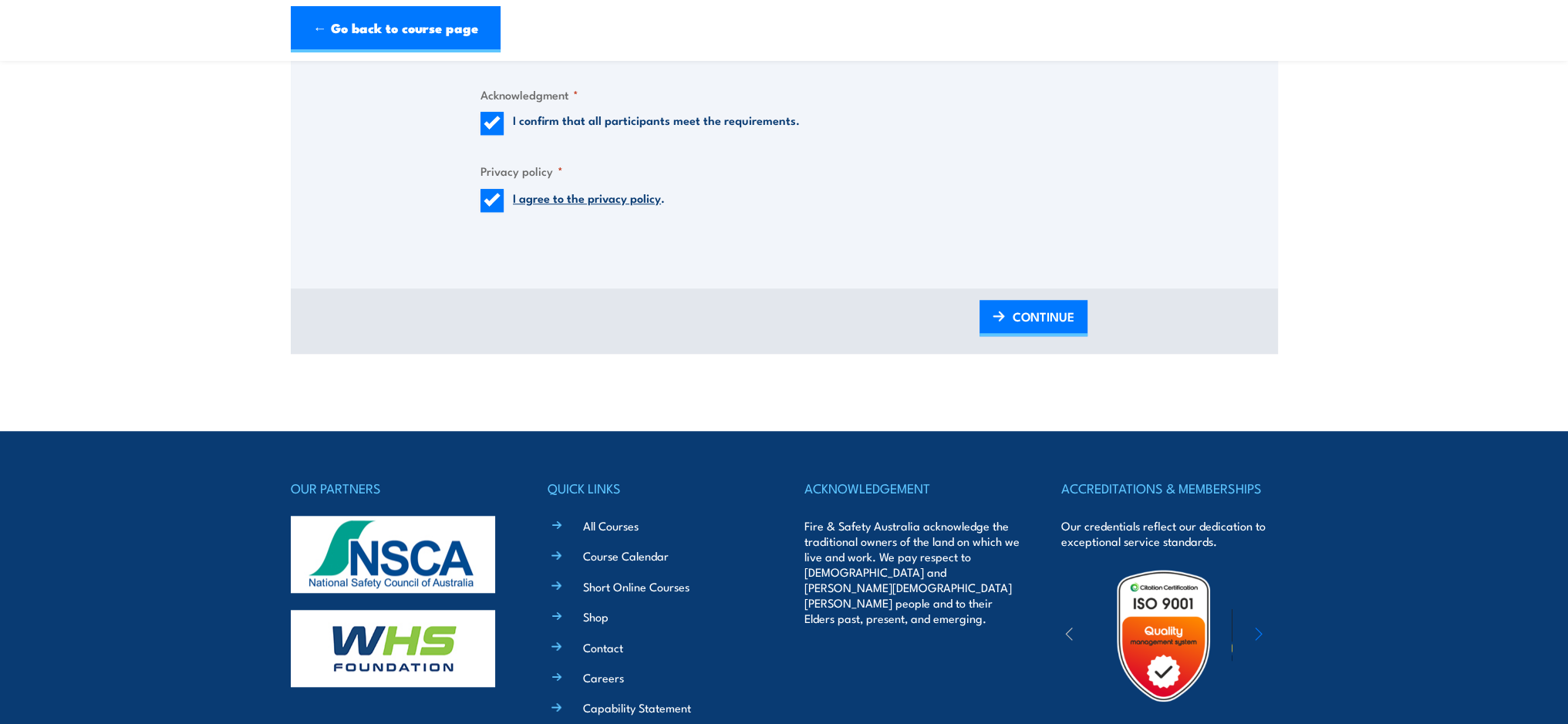
scroll to position [1737, 0]
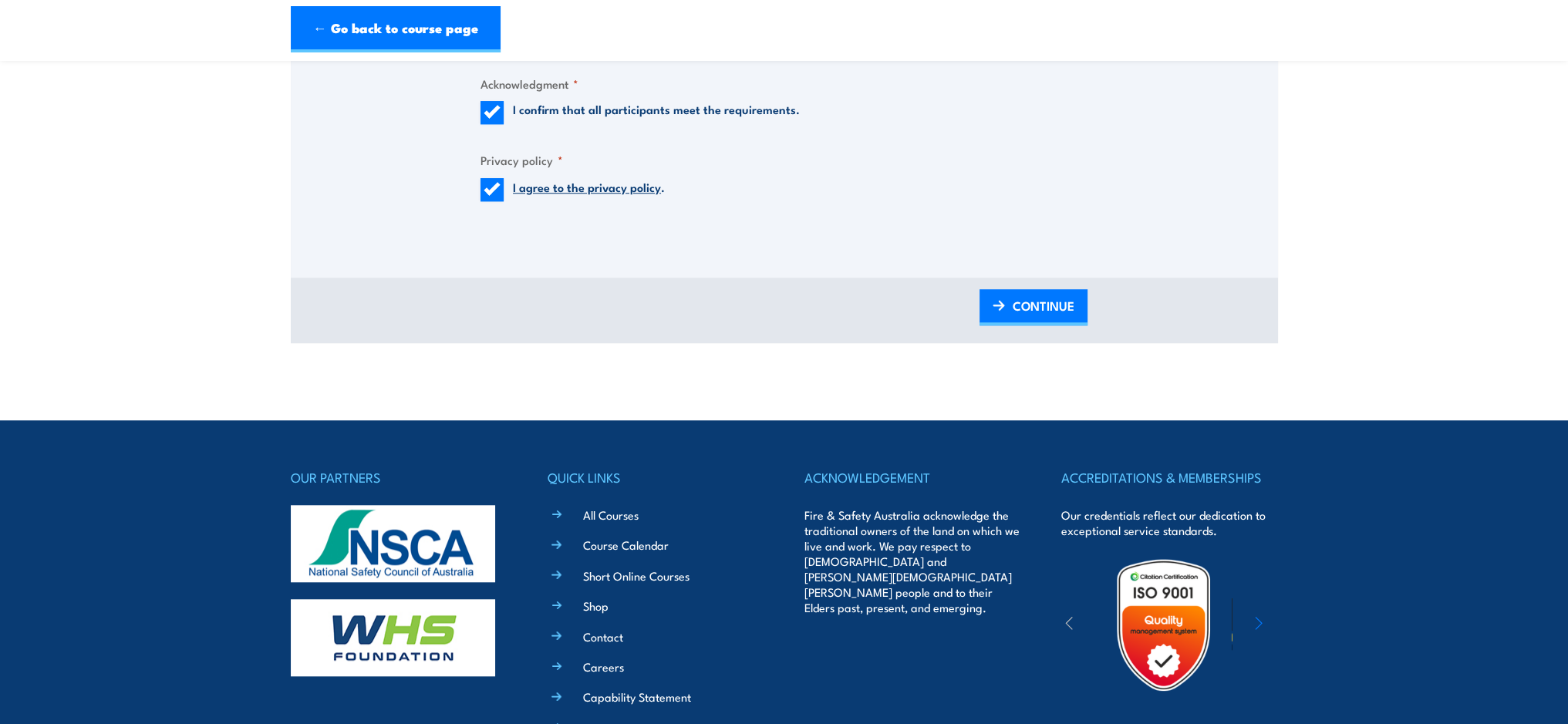
click at [1062, 306] on span "CONTINUE" at bounding box center [1042, 305] width 61 height 41
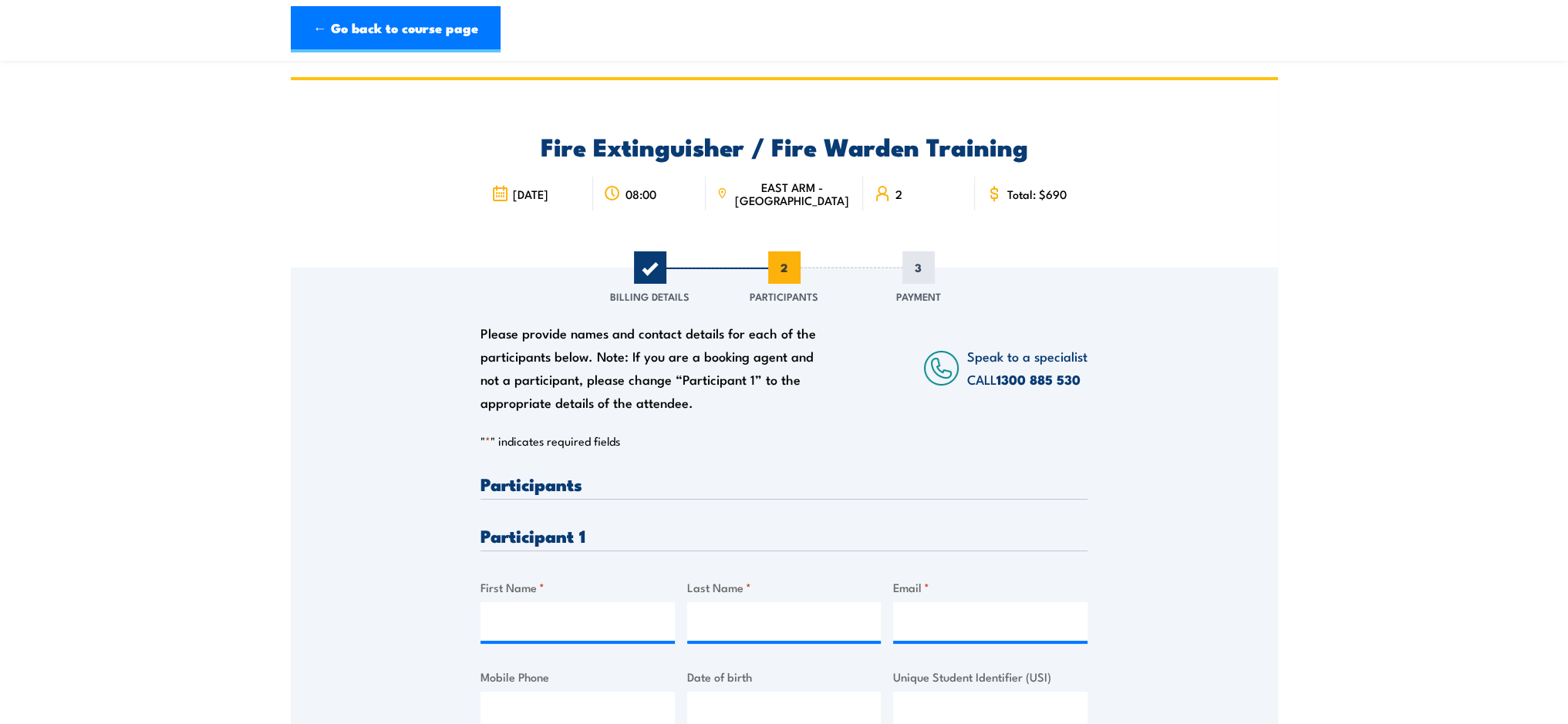
scroll to position [154, 0]
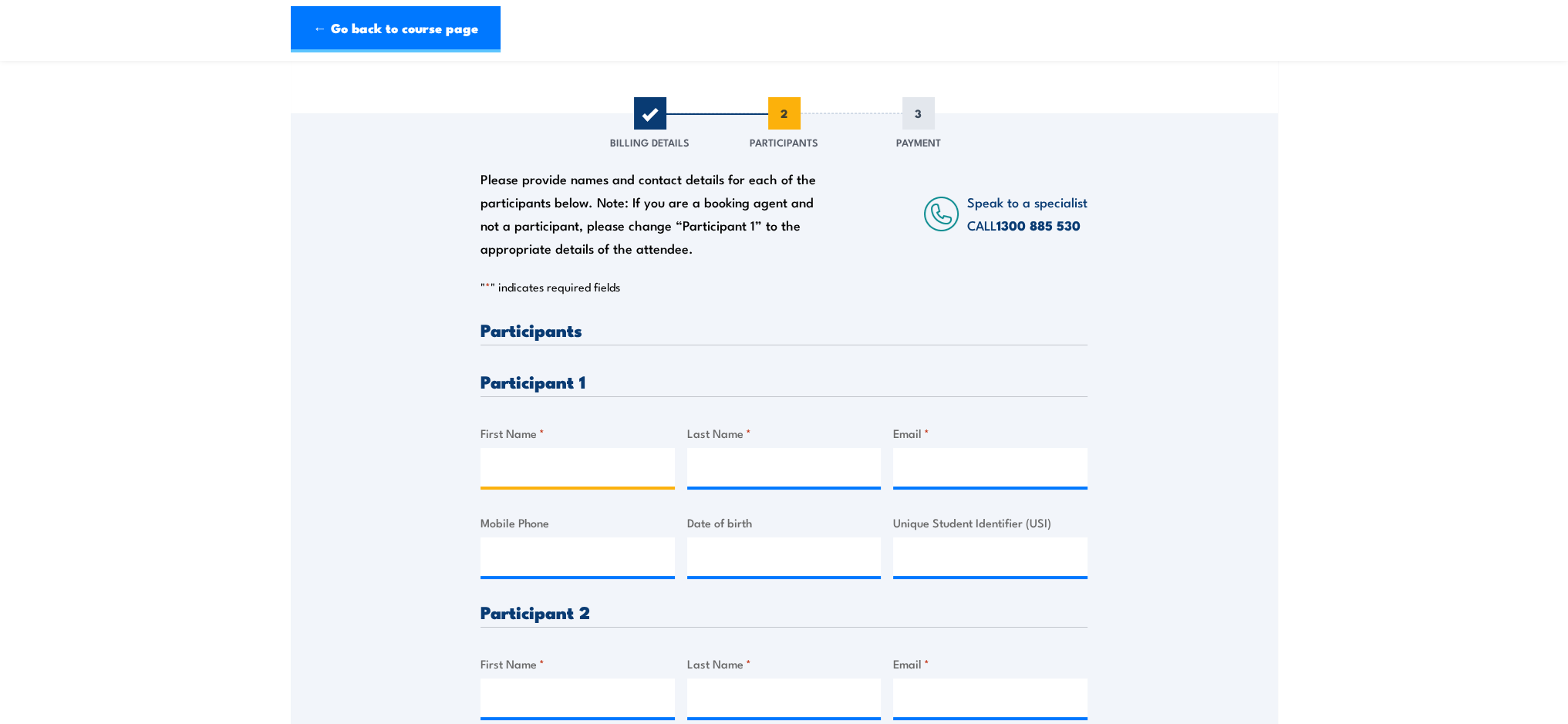
drag, startPoint x: 515, startPoint y: 472, endPoint x: 525, endPoint y: 466, distance: 11.7
click at [525, 466] on input "First Name *" at bounding box center [577, 467] width 194 height 38
type input "Adam"
drag, startPoint x: 763, startPoint y: 469, endPoint x: 802, endPoint y: 454, distance: 41.8
click at [800, 456] on input "Last Name *" at bounding box center [784, 467] width 194 height 38
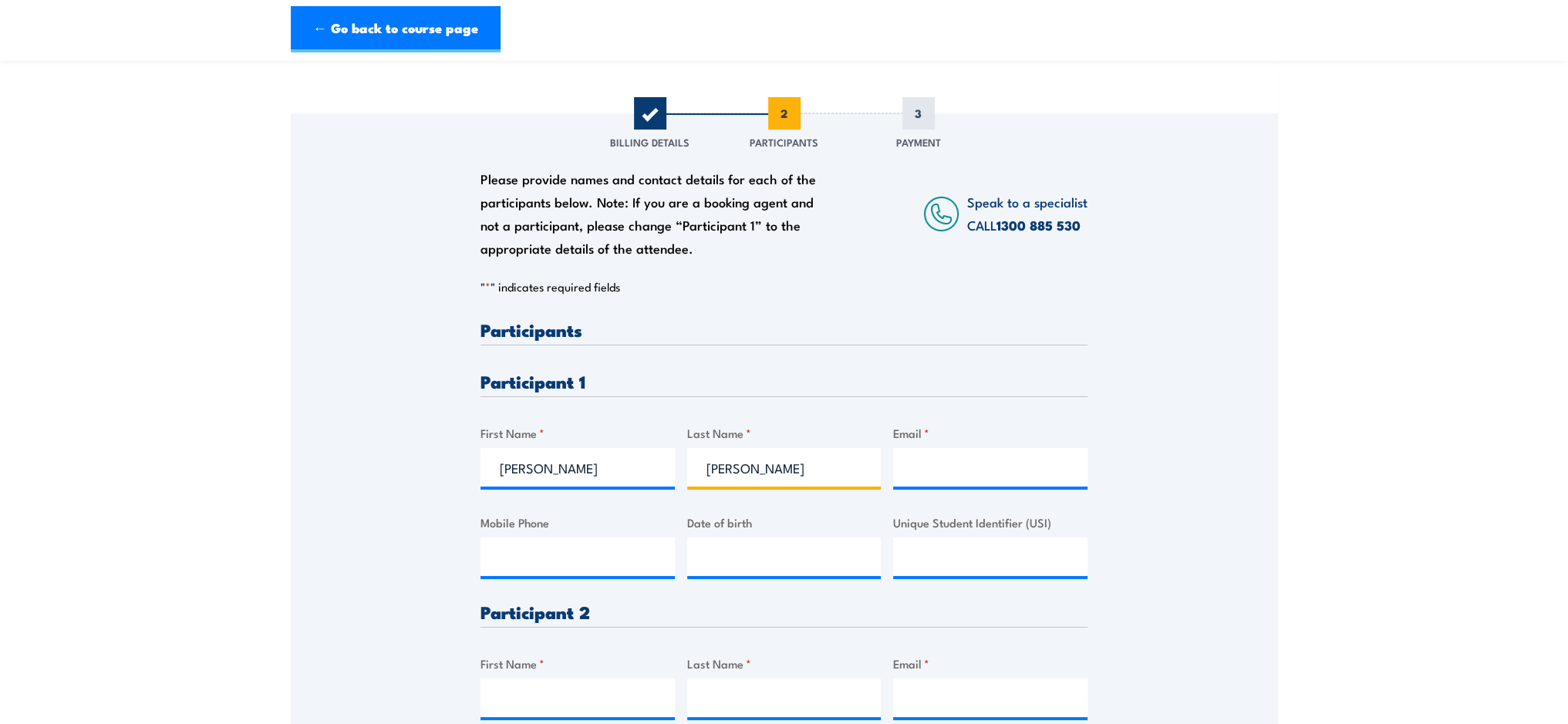
type input "Rogan"
click at [931, 472] on input "Email *" at bounding box center [990, 467] width 194 height 38
click at [991, 464] on input "adam.rogan@ironabrk.org.au" at bounding box center [990, 467] width 194 height 38
drag, startPoint x: 1049, startPoint y: 470, endPoint x: 1088, endPoint y: 468, distance: 39.1
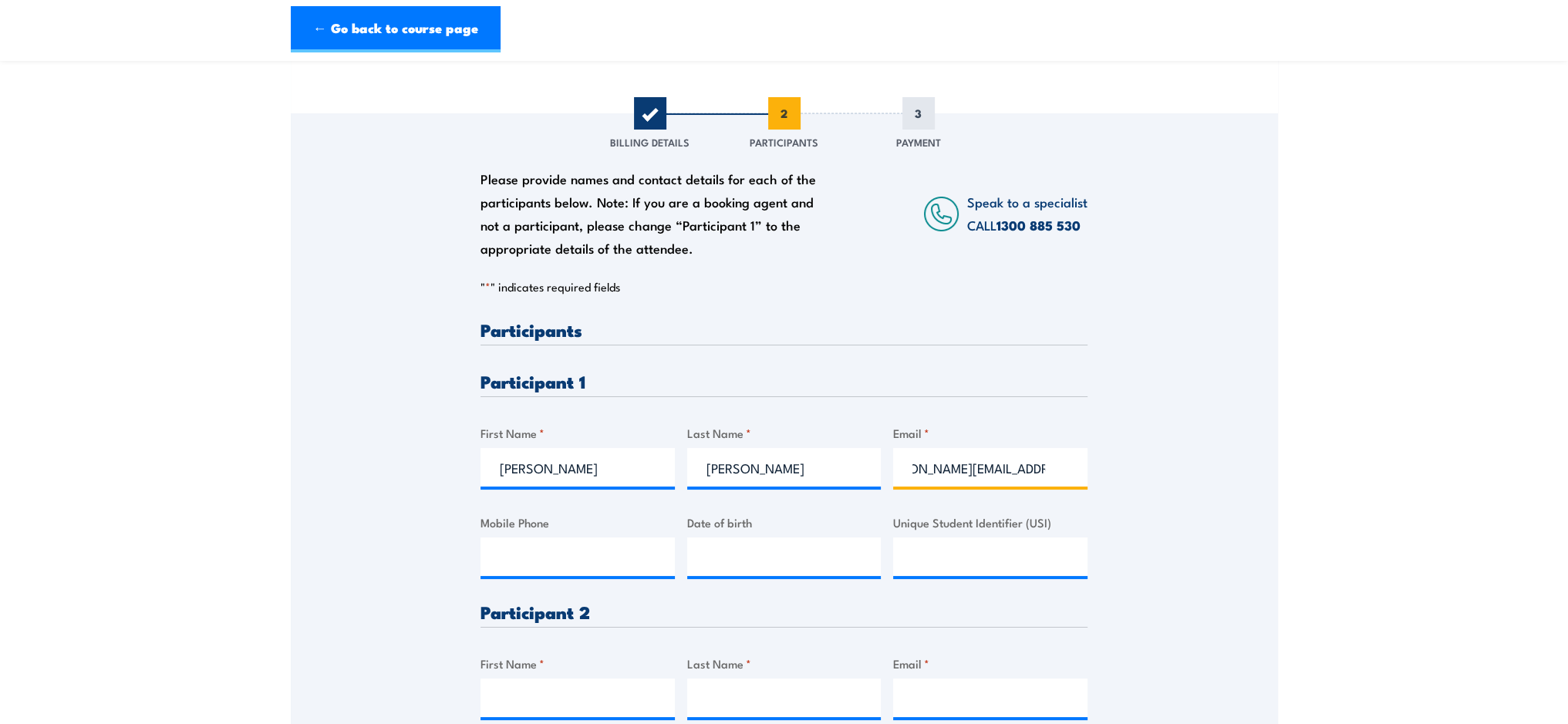
click at [1051, 470] on input "adam.rogan@ironabark.org.au" at bounding box center [990, 467] width 194 height 38
drag, startPoint x: 1045, startPoint y: 468, endPoint x: 1096, endPoint y: 464, distance: 51.2
click at [1046, 468] on input "adam.rogan@ironabark.org.au" at bounding box center [990, 467] width 194 height 38
click at [1033, 464] on input "adam.rogan@ironabark.org.au" at bounding box center [990, 467] width 194 height 38
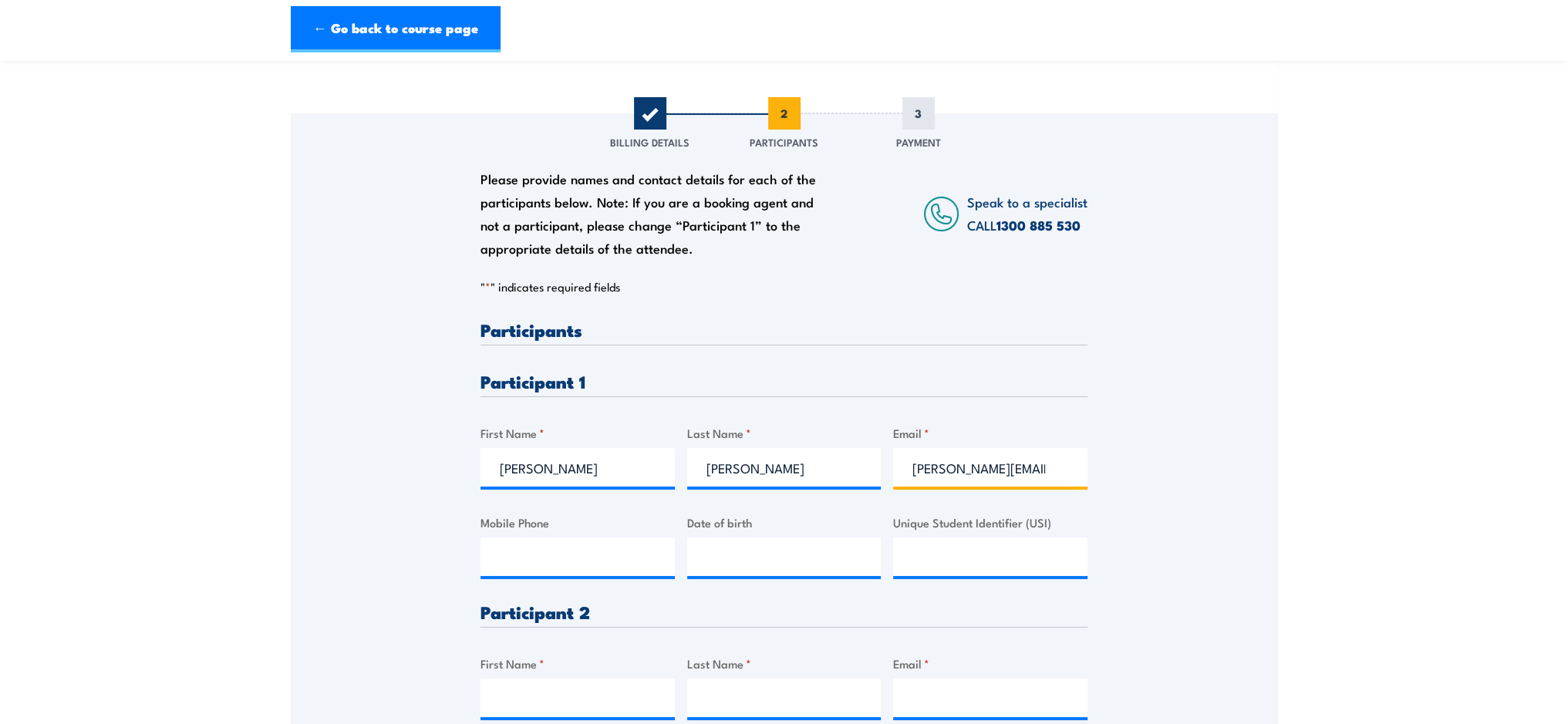
type input "adam.rogan@ironabark.org.au"
click at [629, 554] on input "Mobile Phone" at bounding box center [577, 557] width 194 height 38
type input "__/__/____"
click at [729, 558] on input "__/__/____" at bounding box center [784, 557] width 194 height 38
drag, startPoint x: 493, startPoint y: 559, endPoint x: 540, endPoint y: 563, distance: 47.2
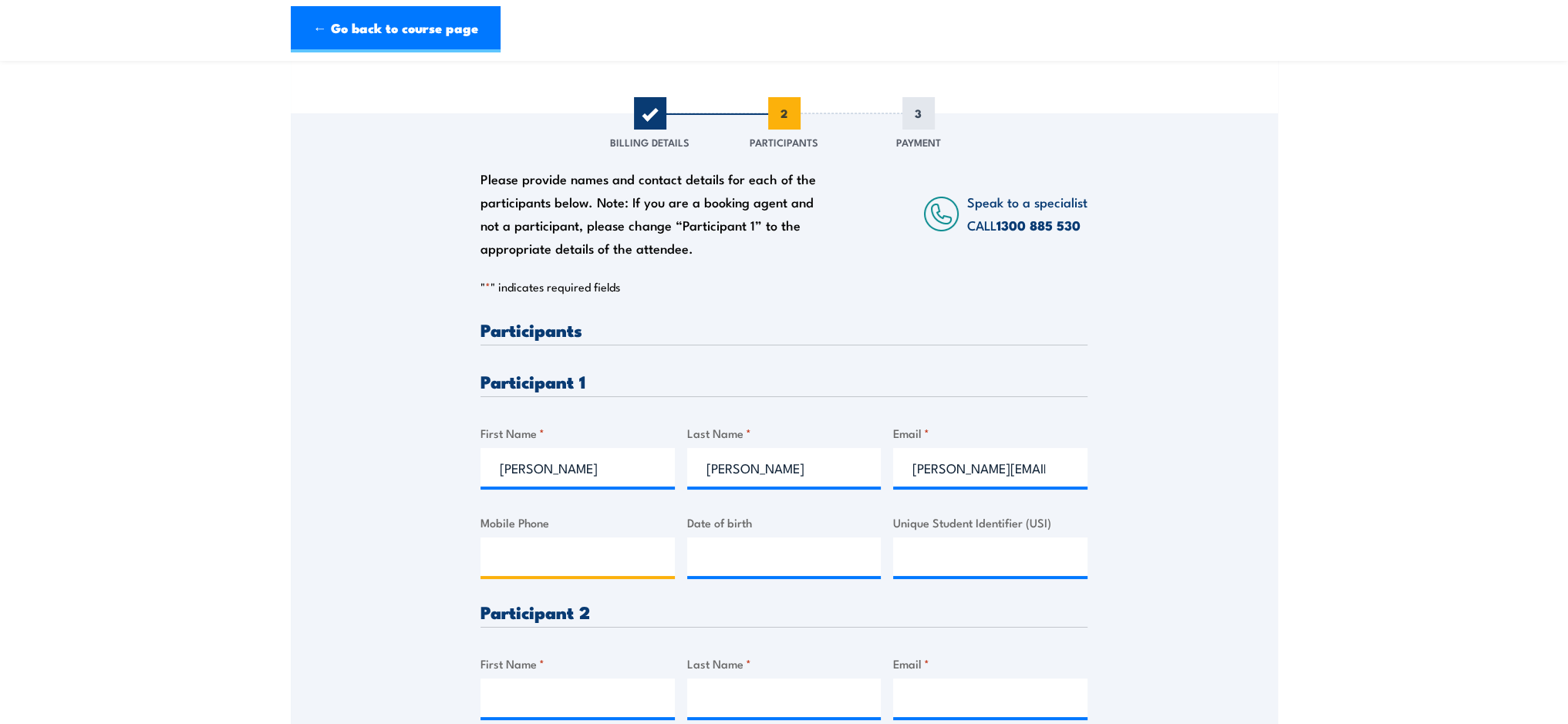
click at [495, 559] on input "Mobile Phone" at bounding box center [577, 557] width 194 height 38
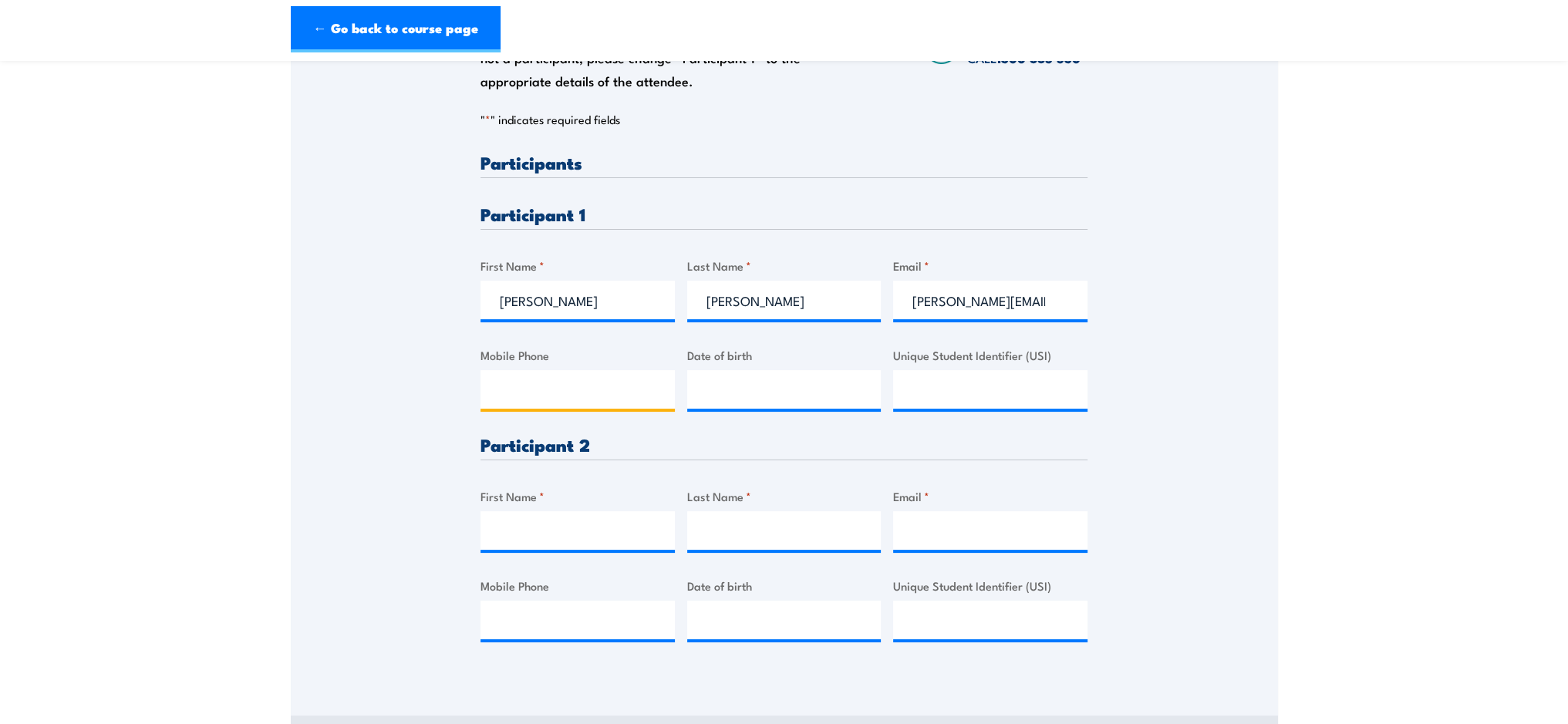
scroll to position [385, 0]
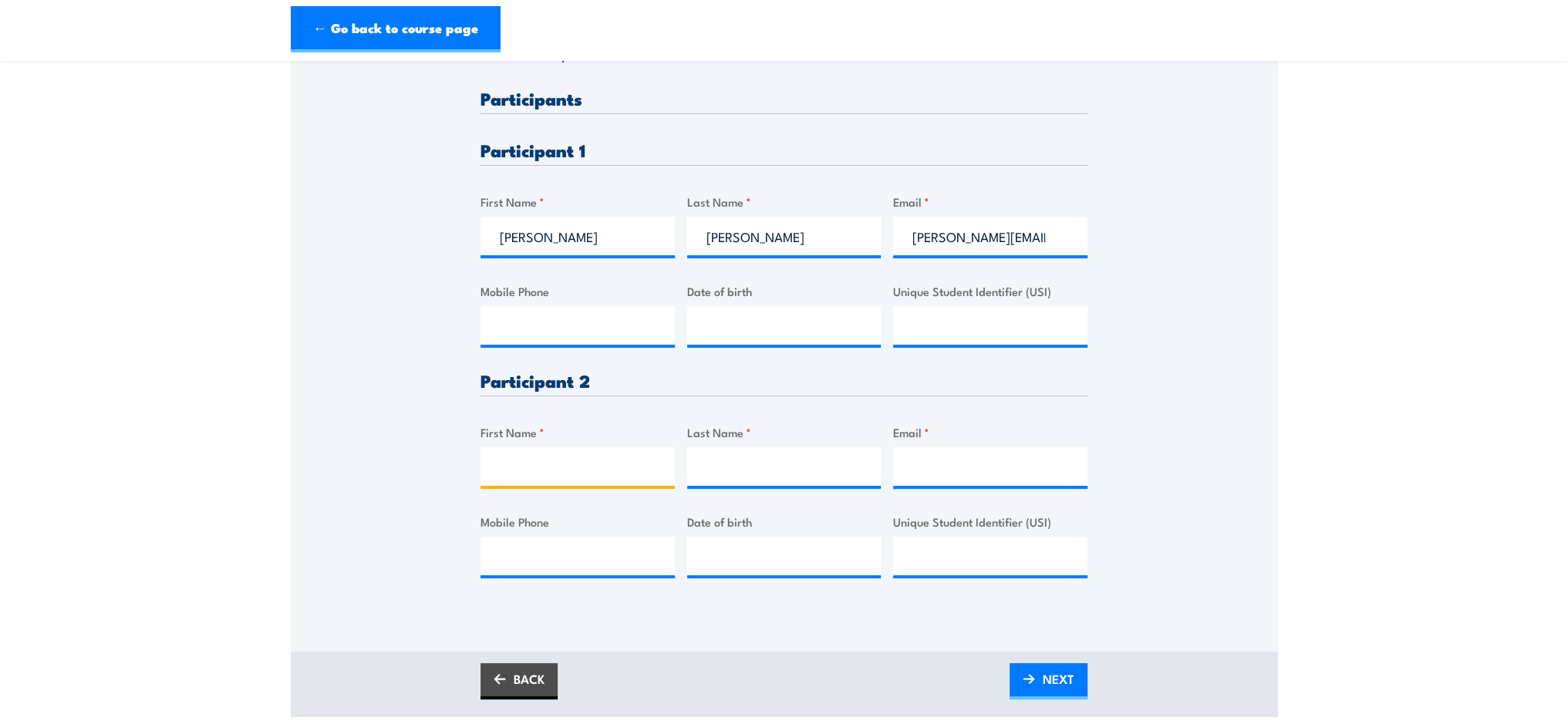
drag, startPoint x: 495, startPoint y: 473, endPoint x: 494, endPoint y: 456, distance: 17.0
click at [494, 465] on input "First Name *" at bounding box center [577, 466] width 194 height 38
type input "Angelica"
click at [748, 458] on input "Last Name *" at bounding box center [784, 466] width 194 height 38
type input "Driss"
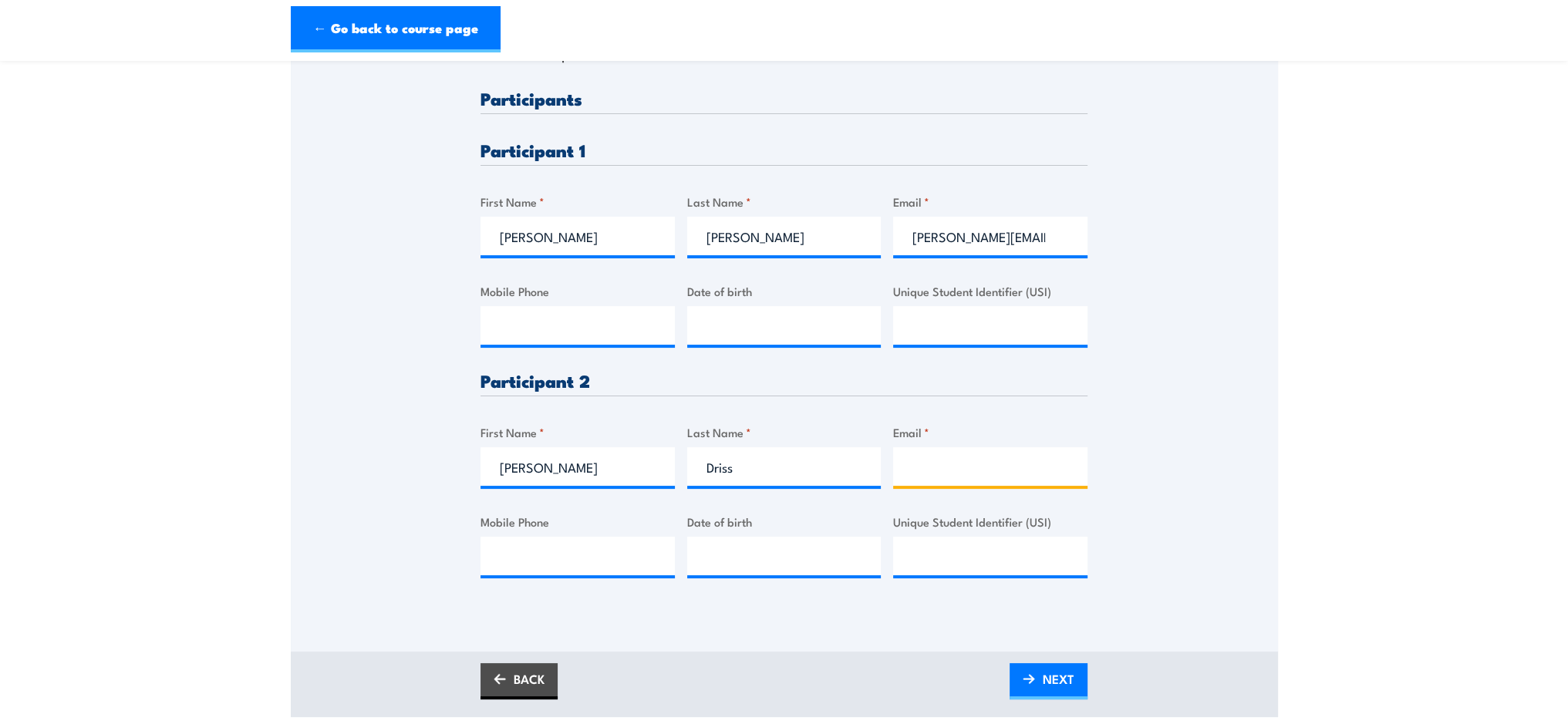
click at [921, 466] on input "Email *" at bounding box center [990, 466] width 194 height 38
type input "recep"
click at [944, 468] on input "recep" at bounding box center [990, 466] width 194 height 38
click at [960, 319] on input "Unique Student Identifier (USI)" at bounding box center [990, 325] width 194 height 38
type input "8T5K9BDY5M"
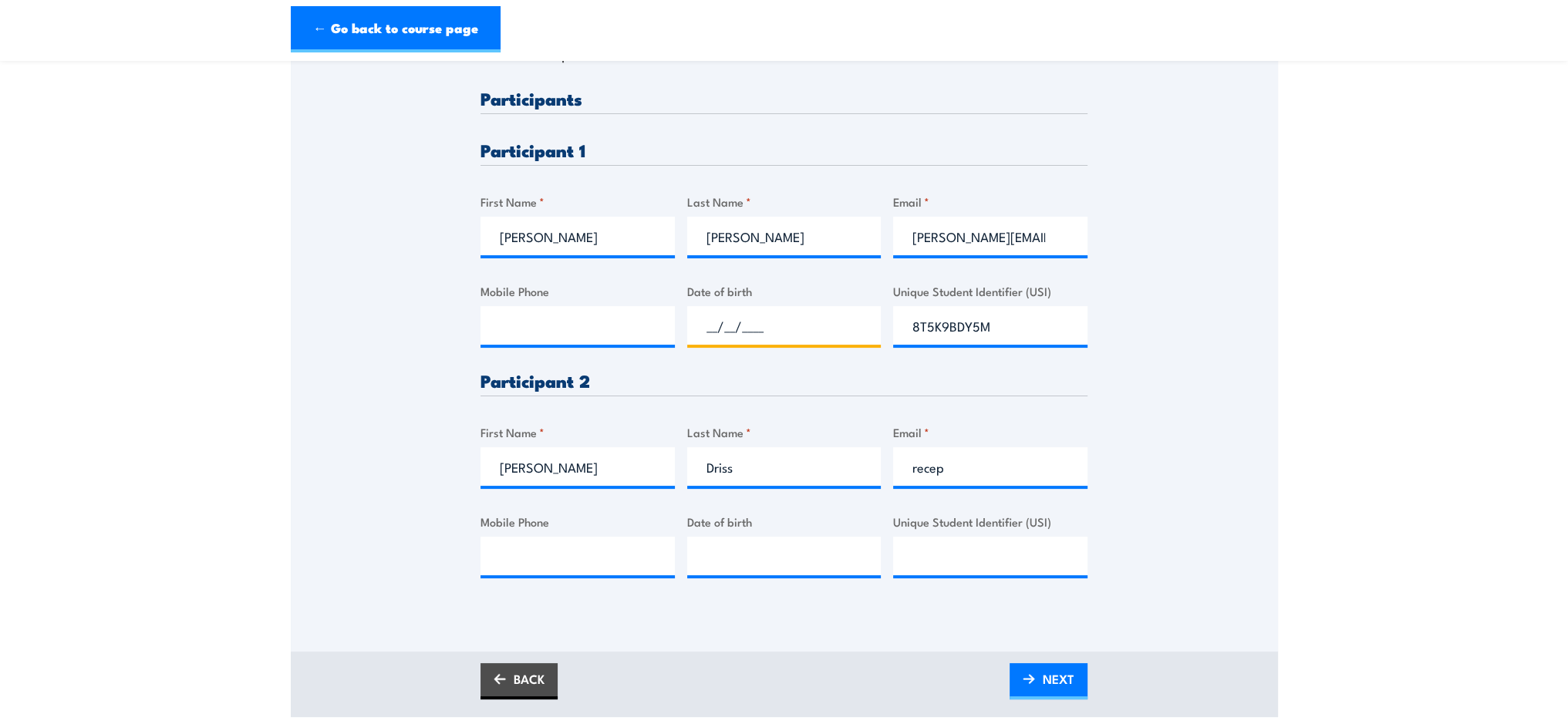
click at [713, 333] on input "__/__/____" at bounding box center [784, 325] width 194 height 38
type input "14/02/1997"
click at [561, 323] on input "Mobile Phone" at bounding box center [577, 325] width 194 height 38
type input "0487354"
click at [727, 553] on input "__/__/____" at bounding box center [784, 556] width 194 height 38
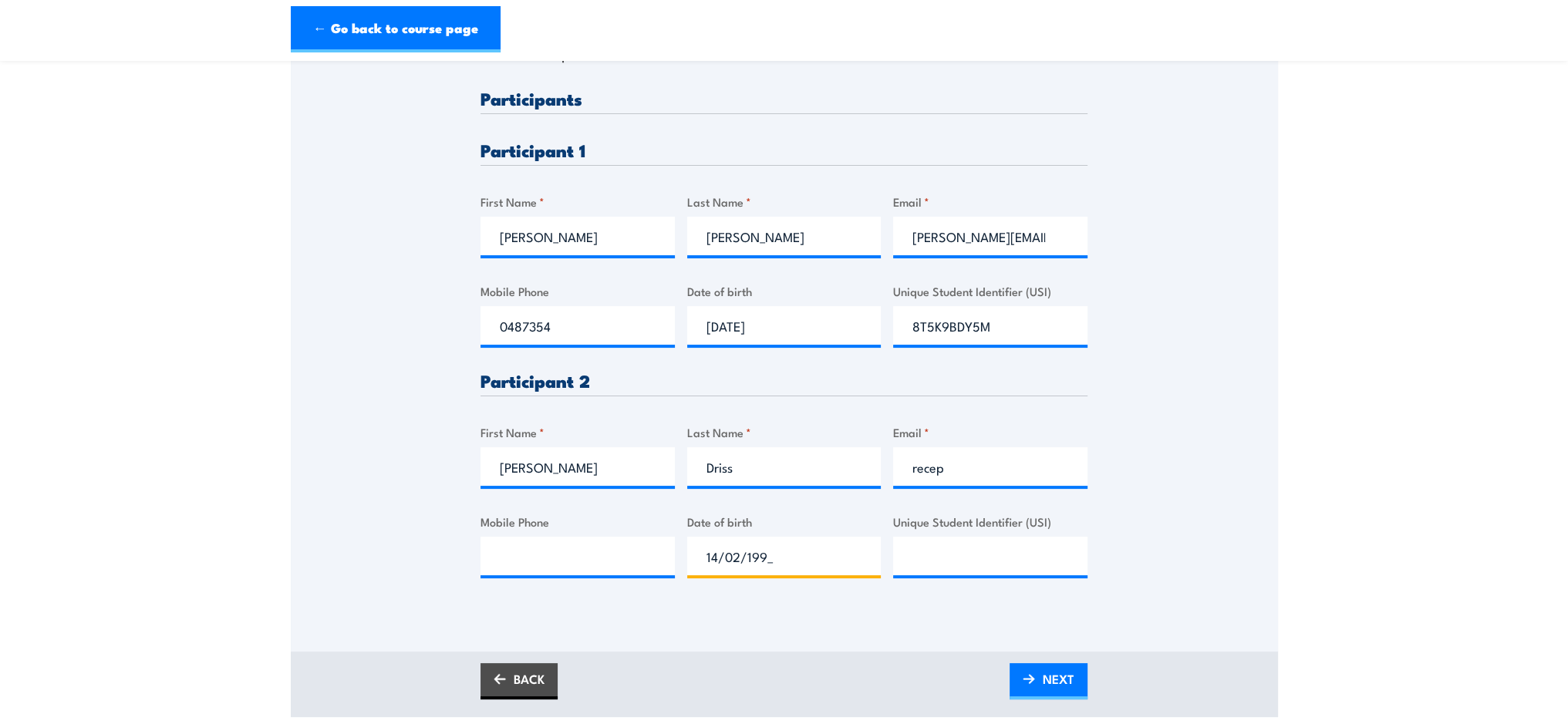
type input "14/02/1997"
drag, startPoint x: 540, startPoint y: 559, endPoint x: 693, endPoint y: 488, distance: 168.7
click at [540, 558] on input "Mobile Phone" at bounding box center [577, 556] width 194 height 38
type input "0487354706"
click at [929, 558] on input "Unique Student Identifier (USI)" at bounding box center [990, 556] width 194 height 38
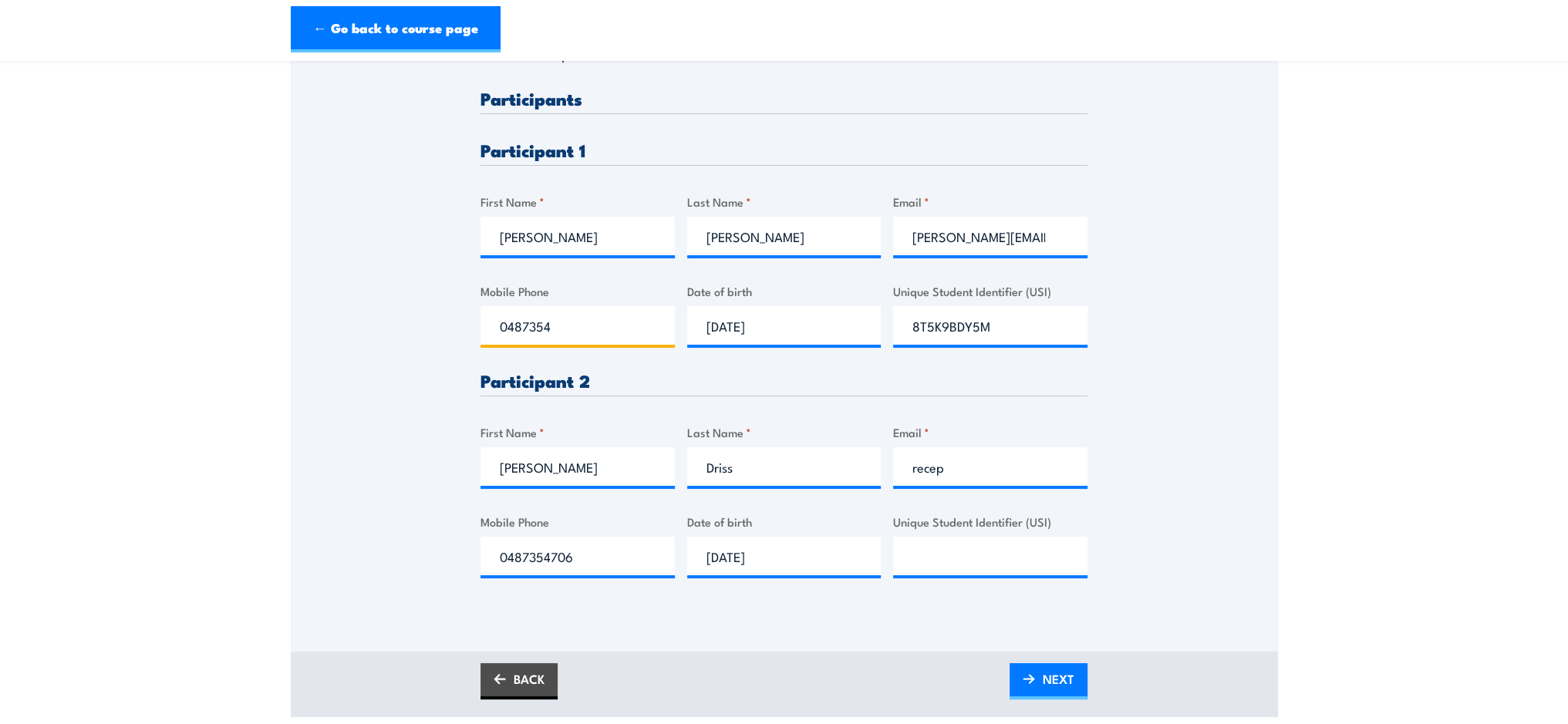
drag, startPoint x: 534, startPoint y: 330, endPoint x: 474, endPoint y: 335, distance: 60.2
click at [474, 335] on div "Please provide names and contact details for each of the participants below. No…" at bounding box center [784, 244] width 987 height 726
type input "__/__/____"
drag, startPoint x: 993, startPoint y: 324, endPoint x: 908, endPoint y: 328, distance: 85.1
click at [908, 328] on input "8T5K9BDY5M" at bounding box center [990, 325] width 194 height 38
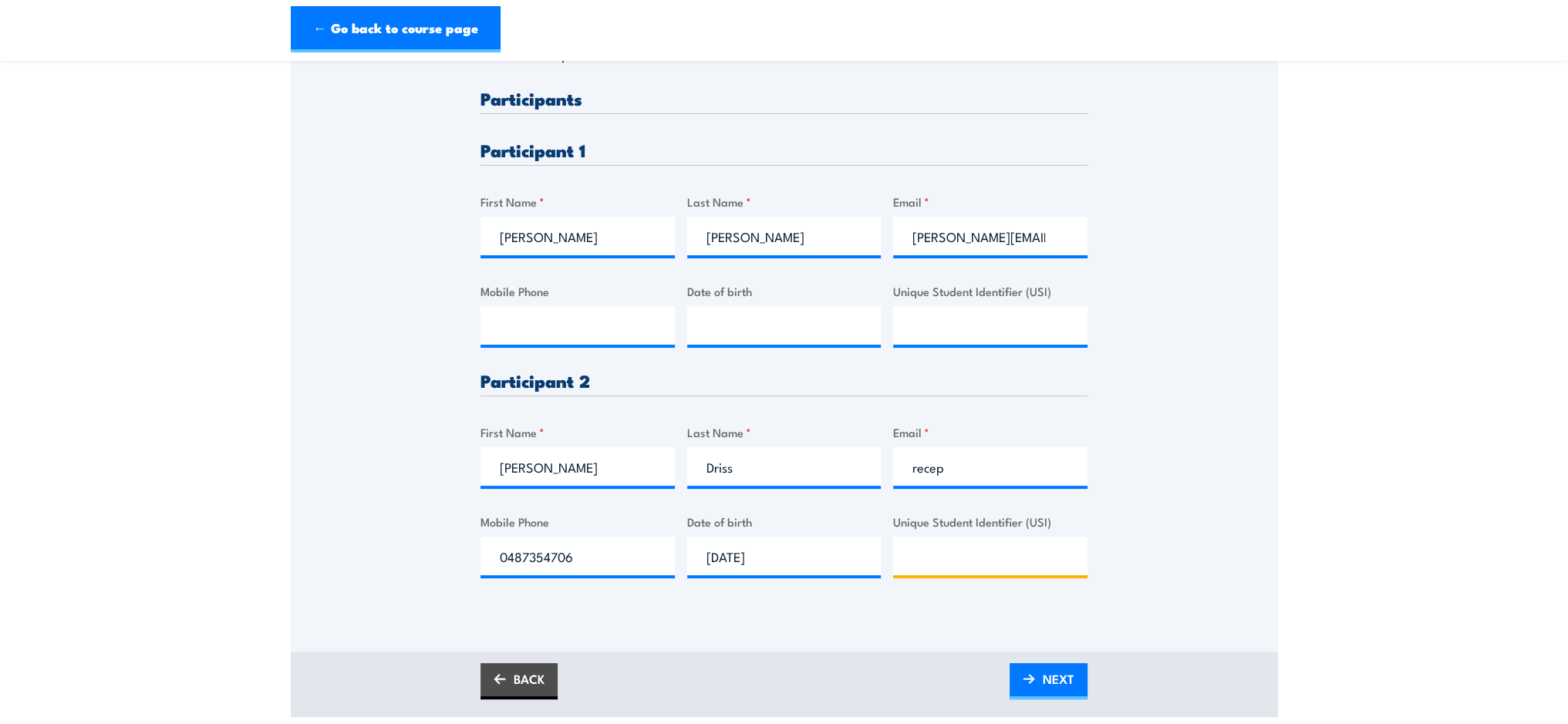
click at [938, 554] on input "Unique Student Identifier (USI)" at bounding box center [990, 556] width 194 height 38
paste input "8T5K9BDY5M"
type input "8T5K9BDY5M"
click at [953, 468] on input "recep" at bounding box center [990, 466] width 194 height 38
click at [972, 468] on input "reception" at bounding box center [990, 466] width 194 height 38
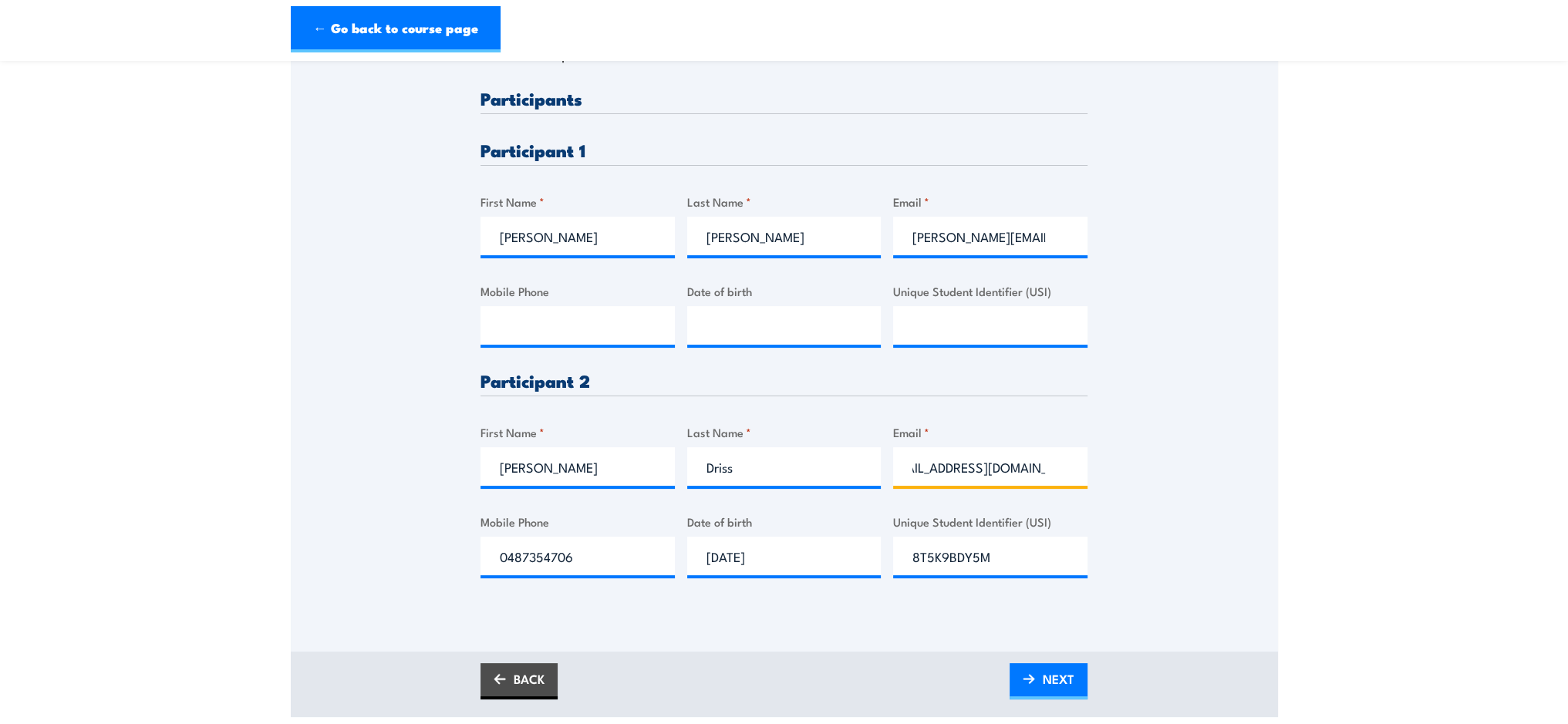
scroll to position [0, 35]
type input "receptionhd@ironbark.org.au"
drag, startPoint x: 518, startPoint y: 327, endPoint x: 684, endPoint y: 333, distance: 166.1
click at [524, 326] on input "Mobile Phone" at bounding box center [577, 325] width 194 height 38
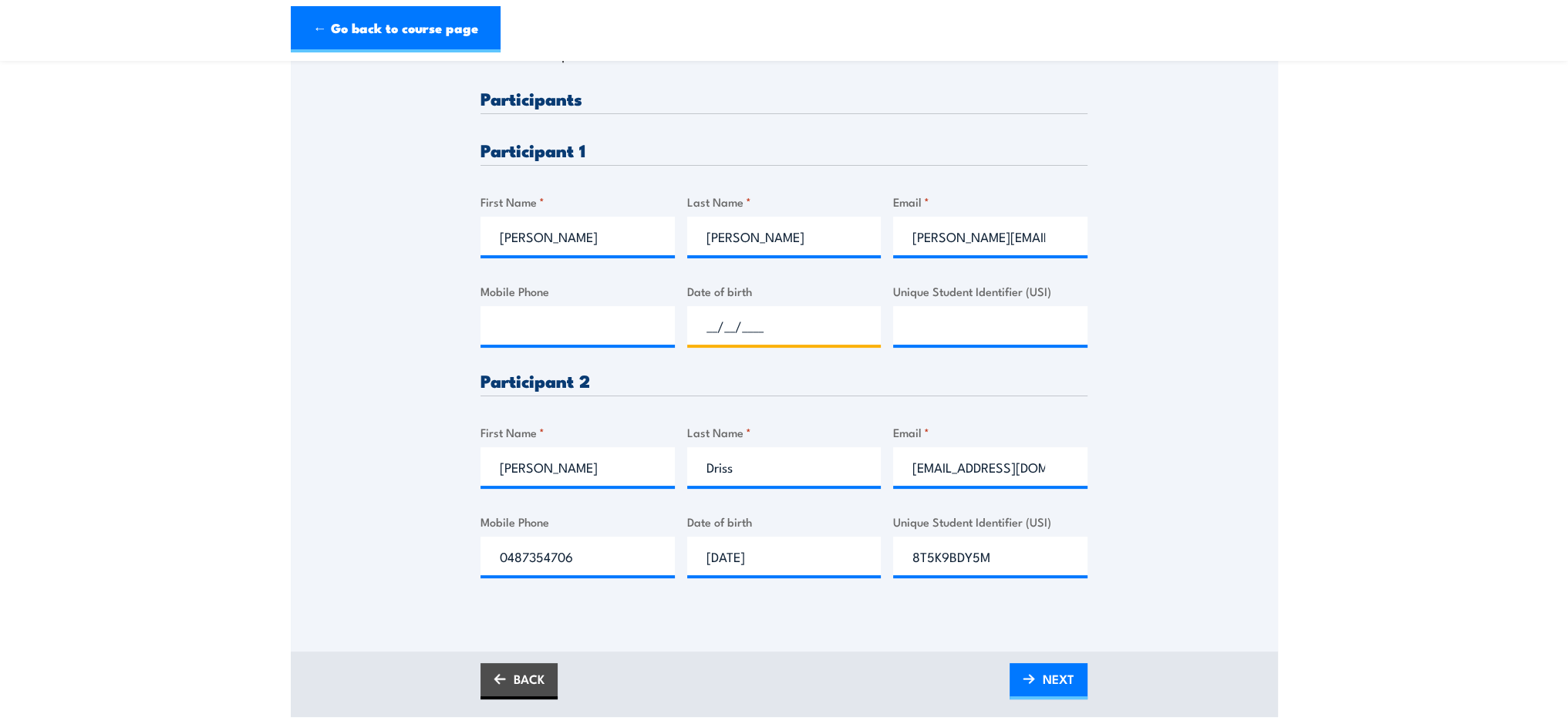
click at [748, 319] on input "__/__/____" at bounding box center [784, 325] width 194 height 38
type input "12/09/____"
click at [533, 327] on input "Mobile Phone" at bounding box center [577, 325] width 194 height 38
type input "0499901716"
click at [724, 329] on input "__/__/____" at bounding box center [784, 325] width 194 height 38
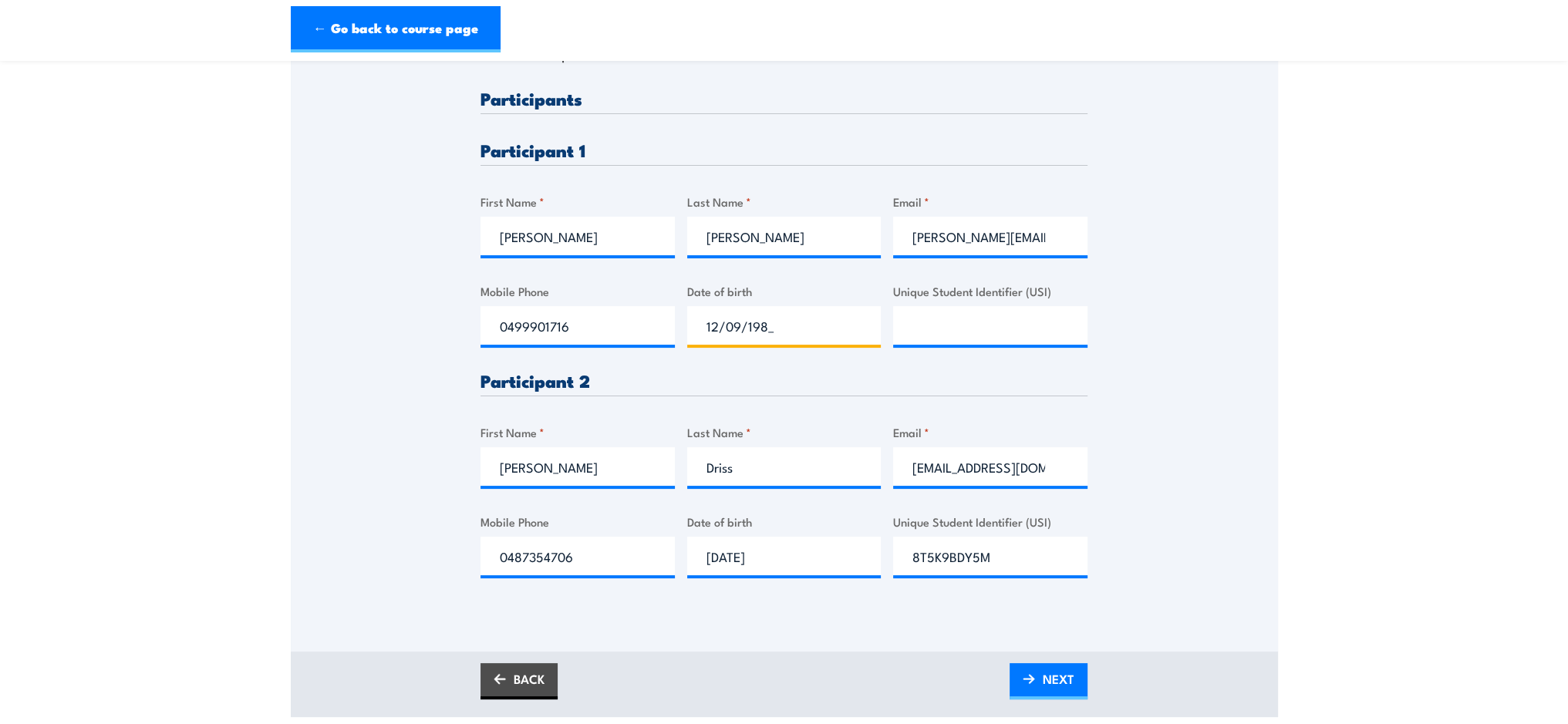
type input "12/09/1987"
click at [946, 326] on input "Unique Student Identifier (USI)" at bounding box center [990, 325] width 194 height 38
type input "GZ5CDQ8R36"
click at [1062, 687] on span "NEXT" at bounding box center [1058, 678] width 32 height 41
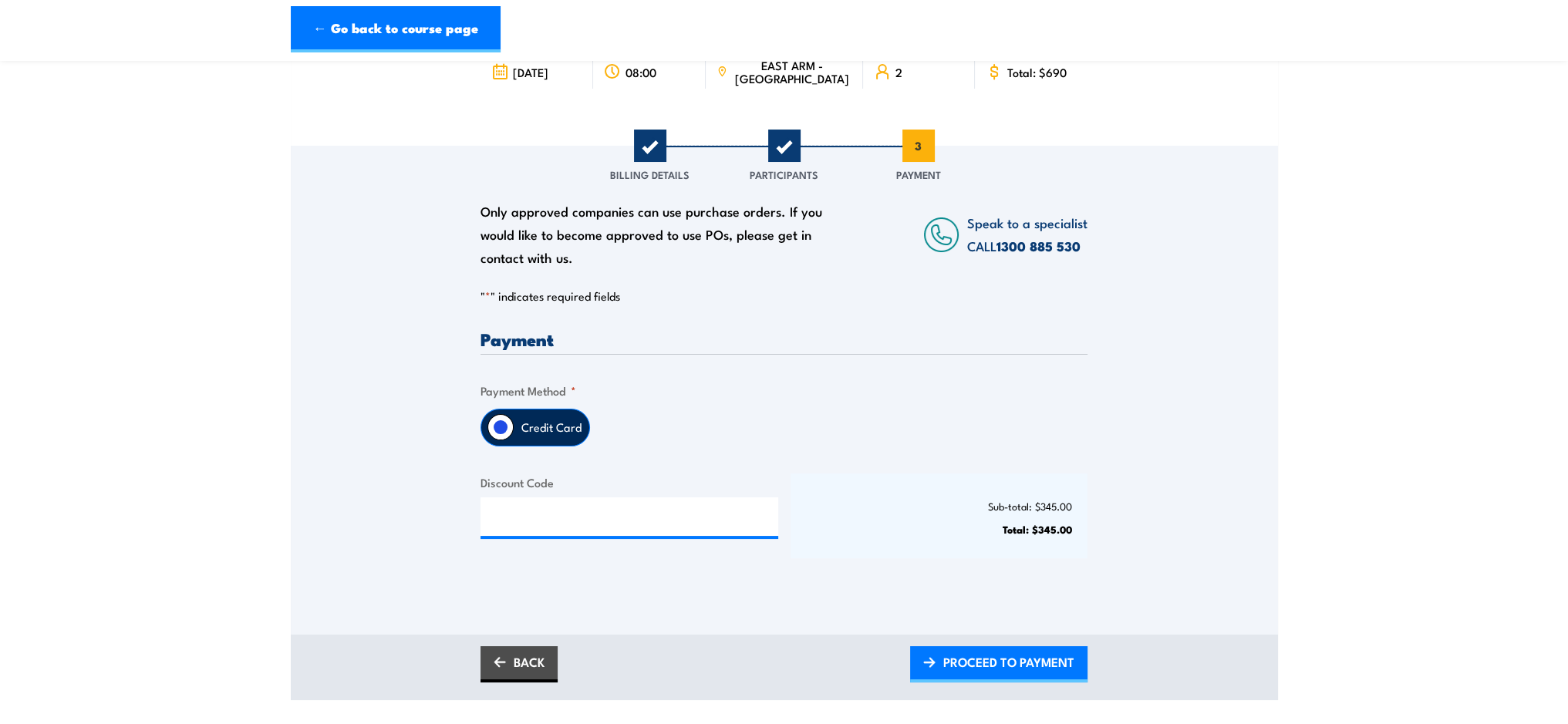
scroll to position [232, 0]
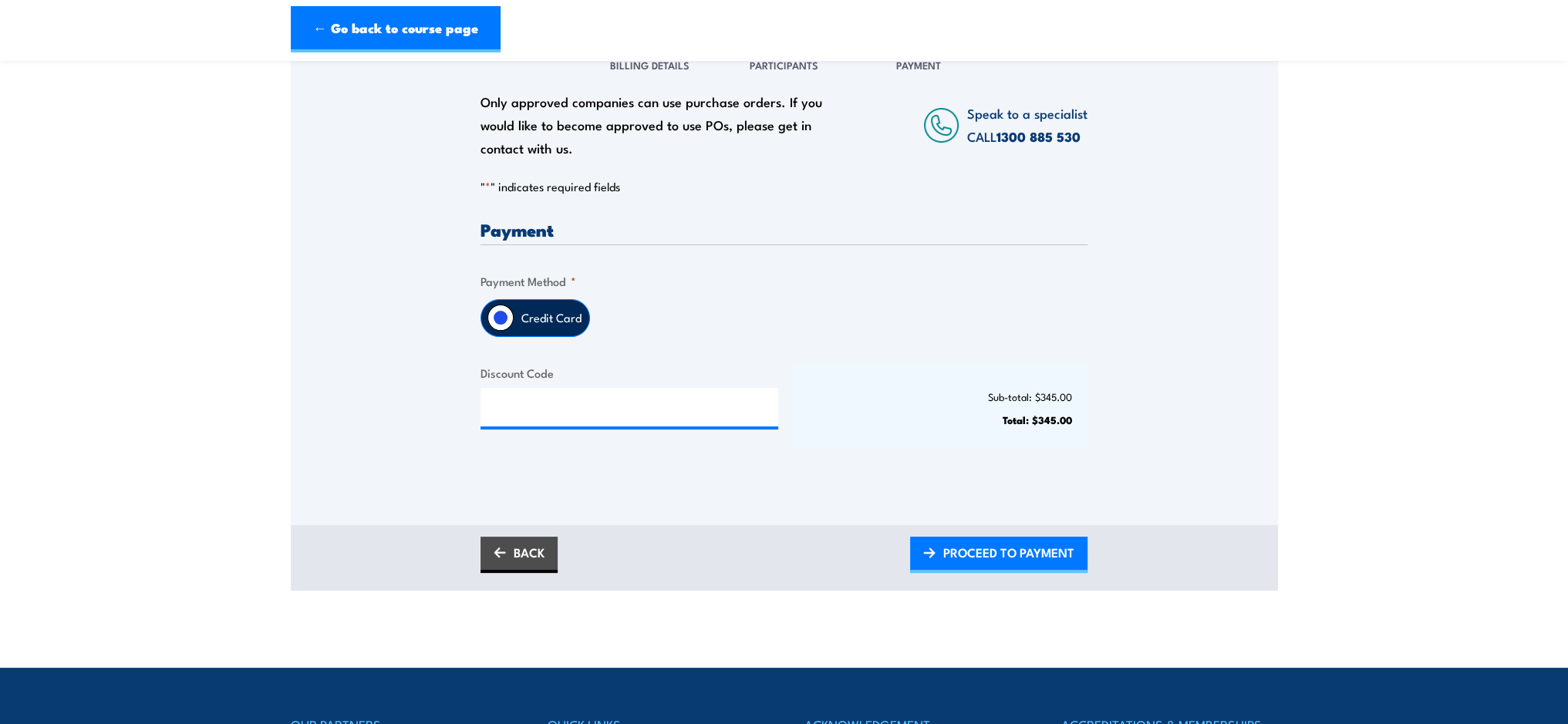
click at [1001, 549] on span "PROCEED TO PAYMENT" at bounding box center [1008, 552] width 131 height 41
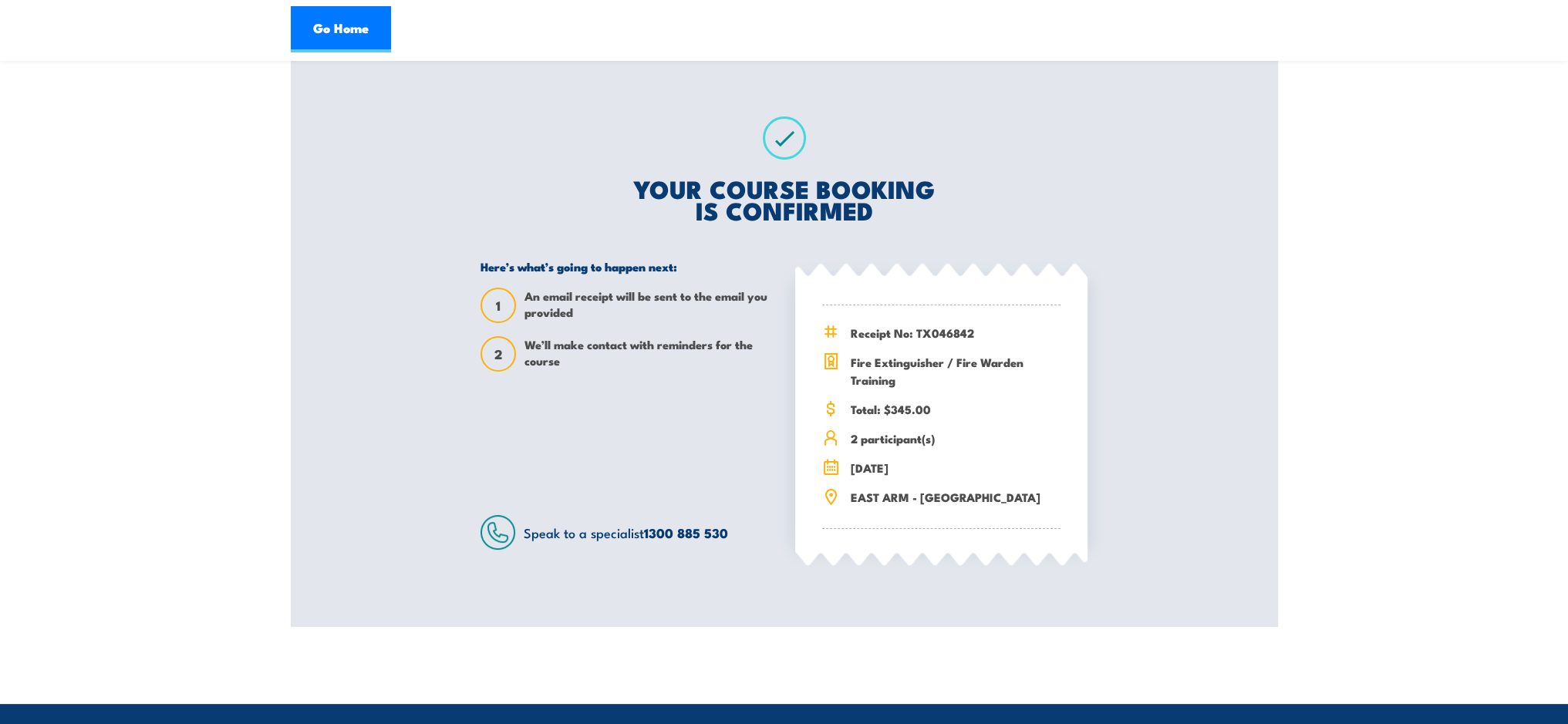
scroll to position [232, 0]
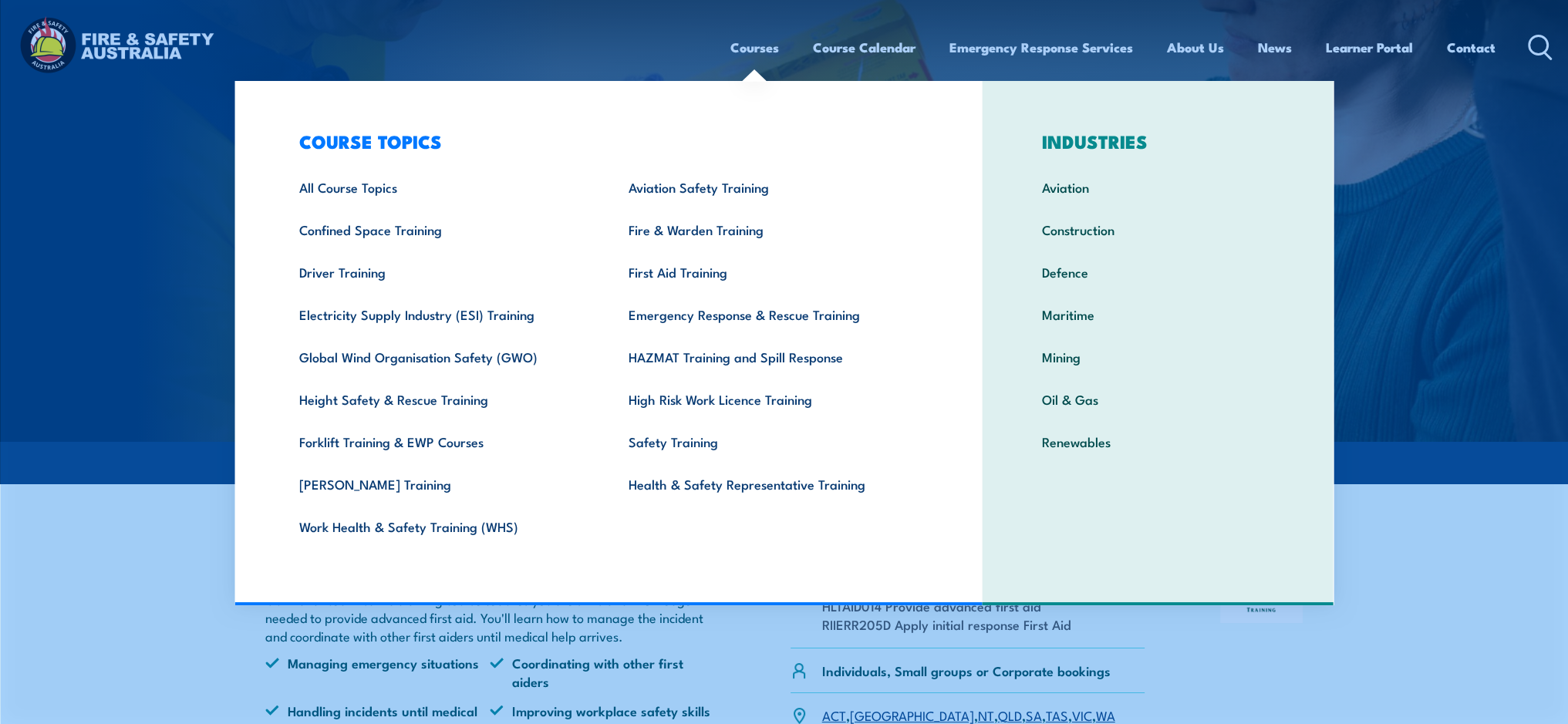
click at [702, 275] on link "First Aid Training" at bounding box center [768, 272] width 329 height 42
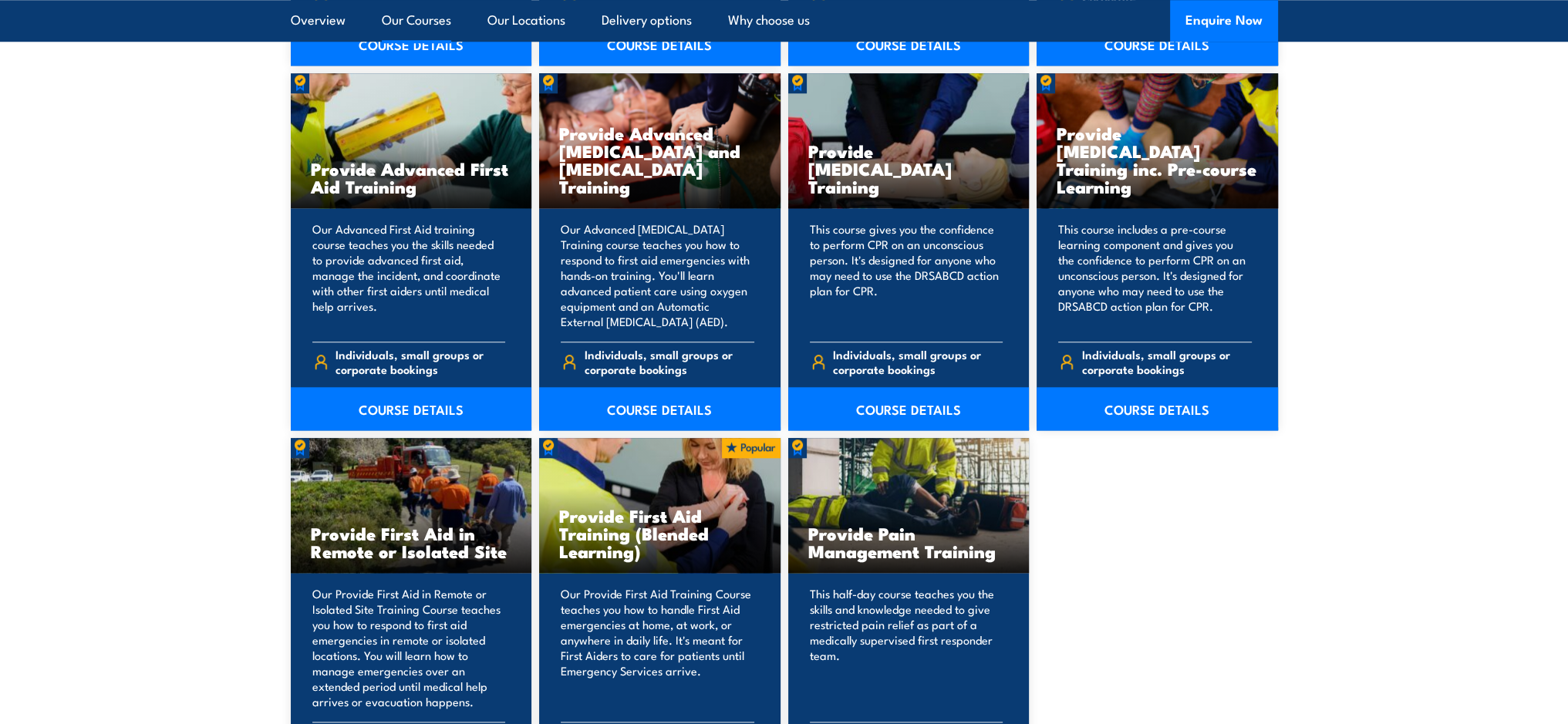
scroll to position [1927, 0]
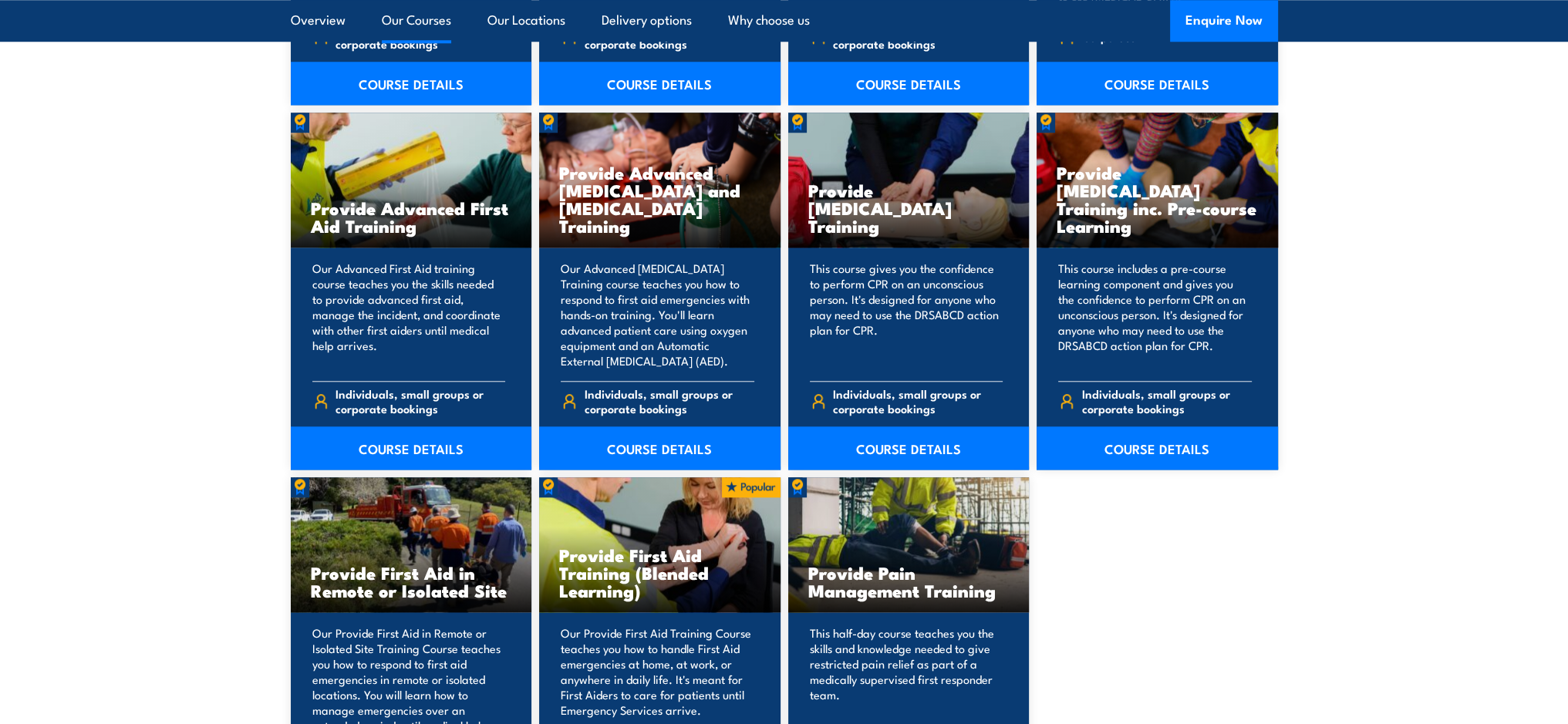
click at [408, 441] on link "COURSE DETAILS" at bounding box center [411, 448] width 242 height 43
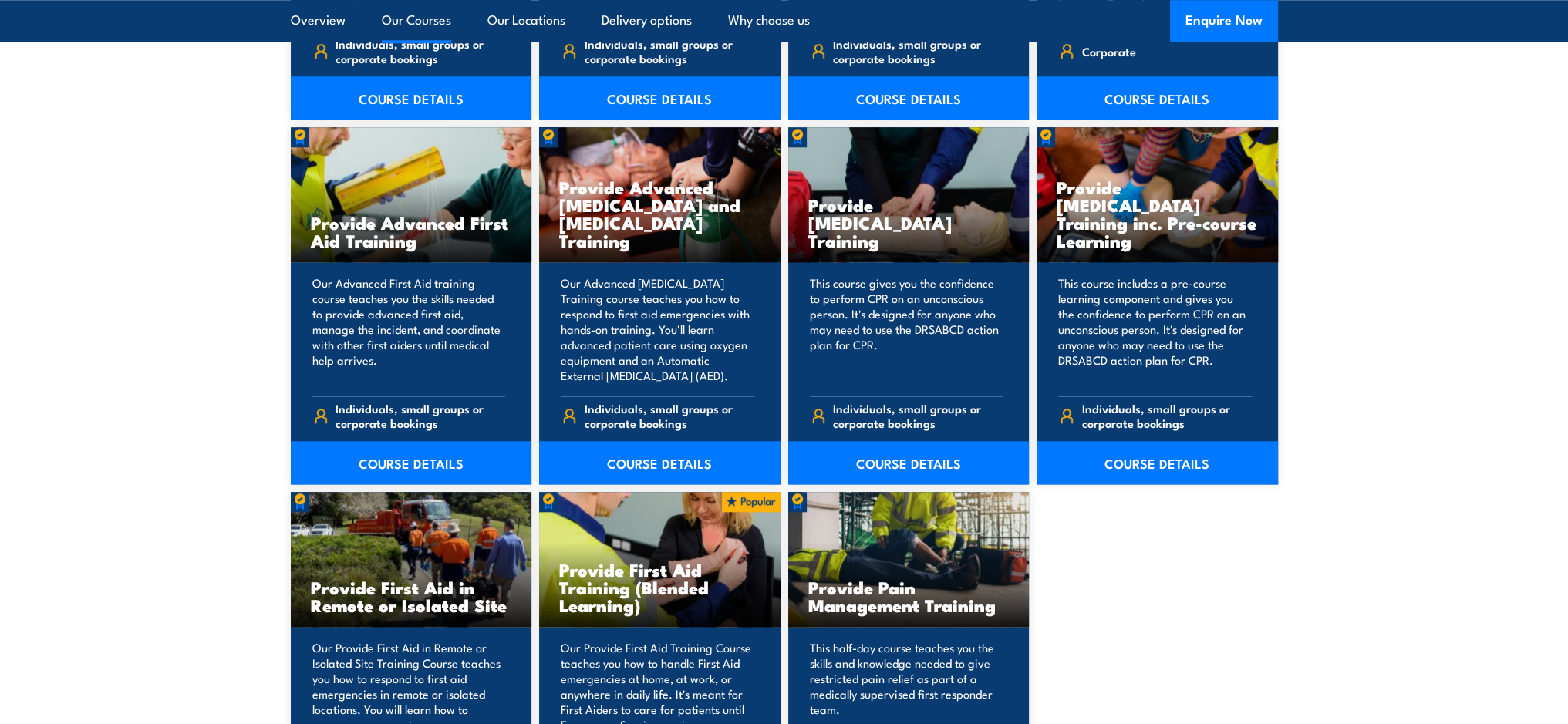
scroll to position [1927, 0]
